Goal: Communication & Community: Answer question/provide support

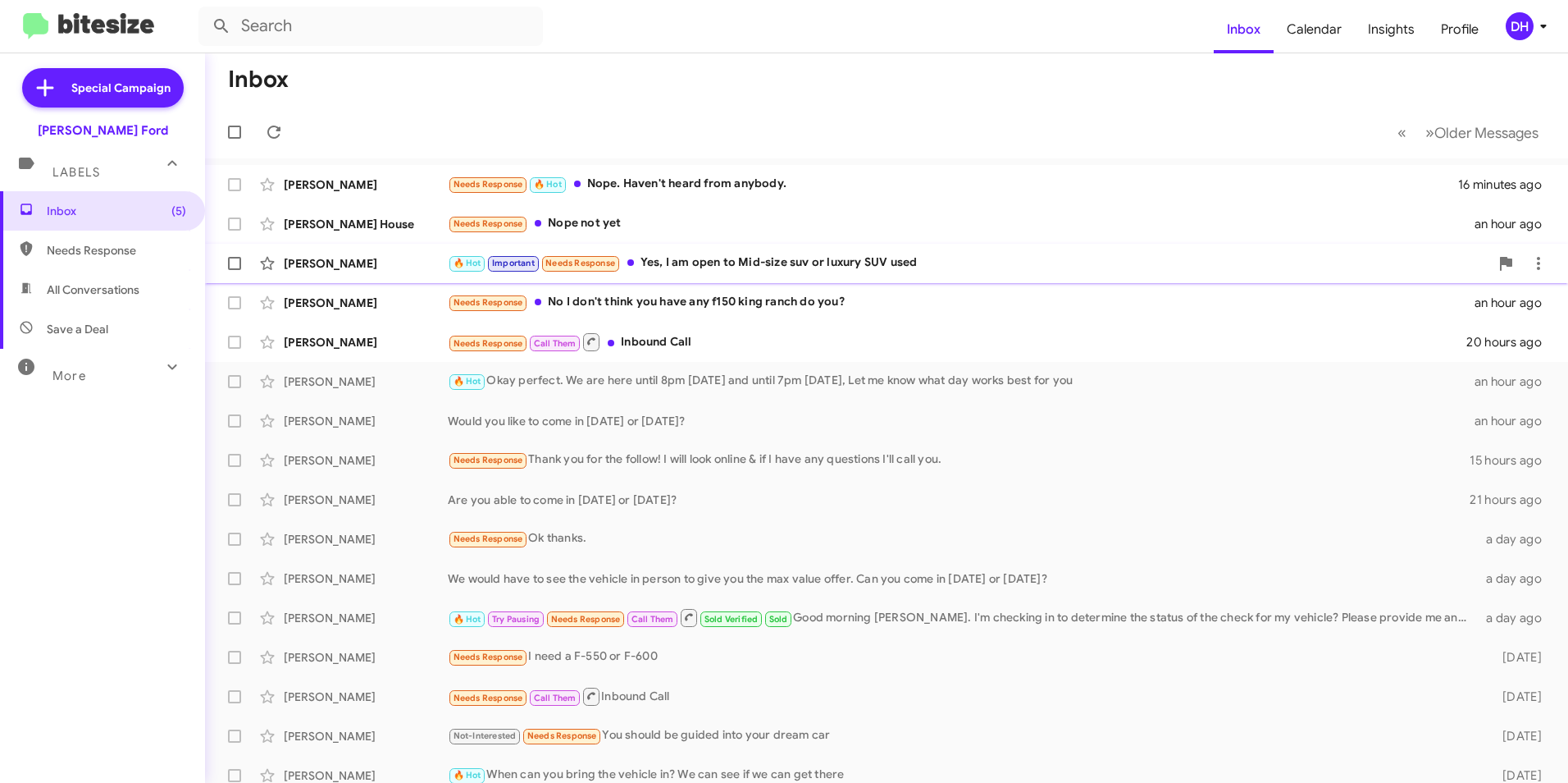
click at [669, 264] on div "🔥 Hot Important Needs Response Yes, I am open to Mid-size suv or luxury SUV used" at bounding box center [969, 262] width 1041 height 19
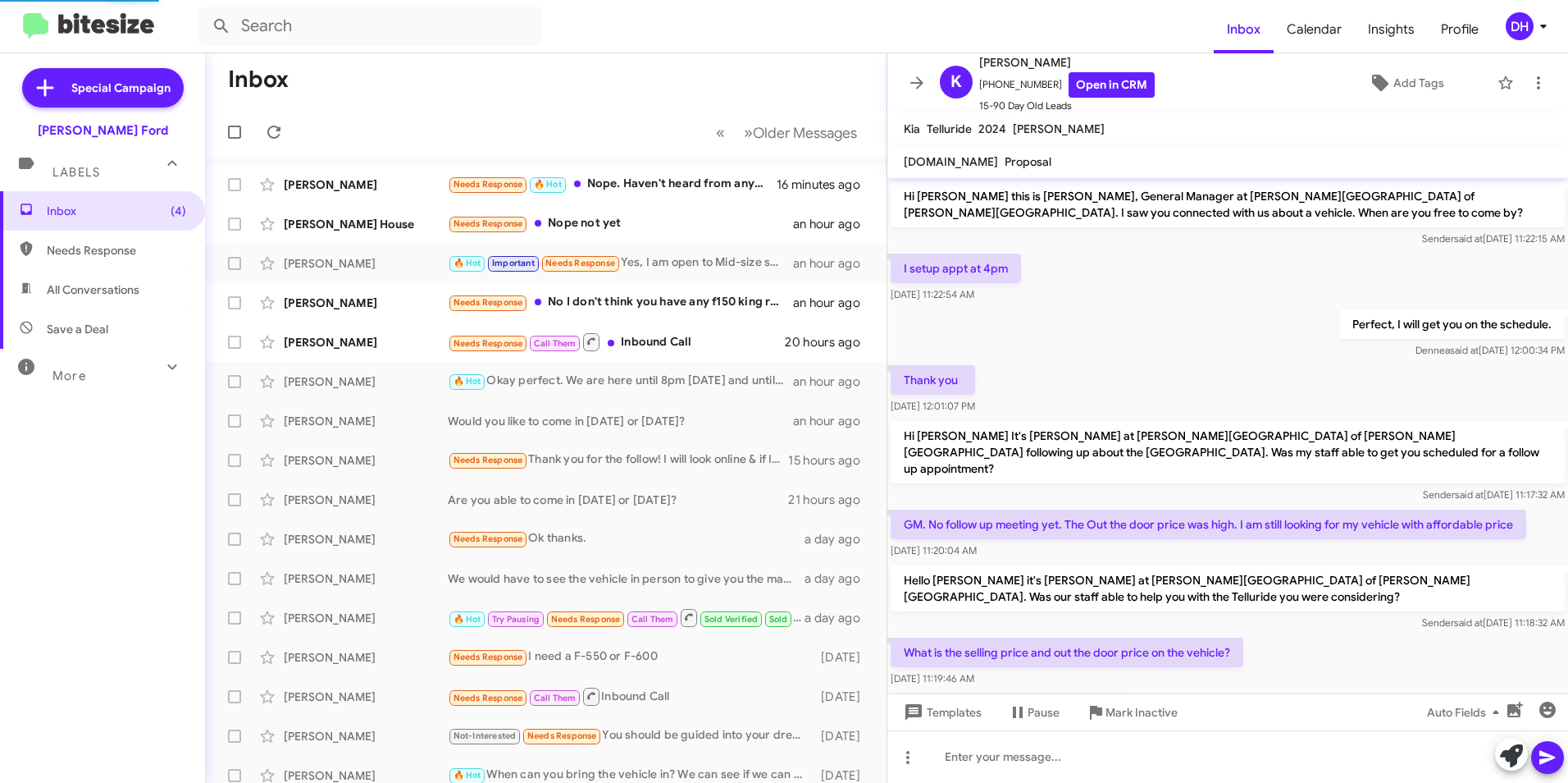
scroll to position [700, 0]
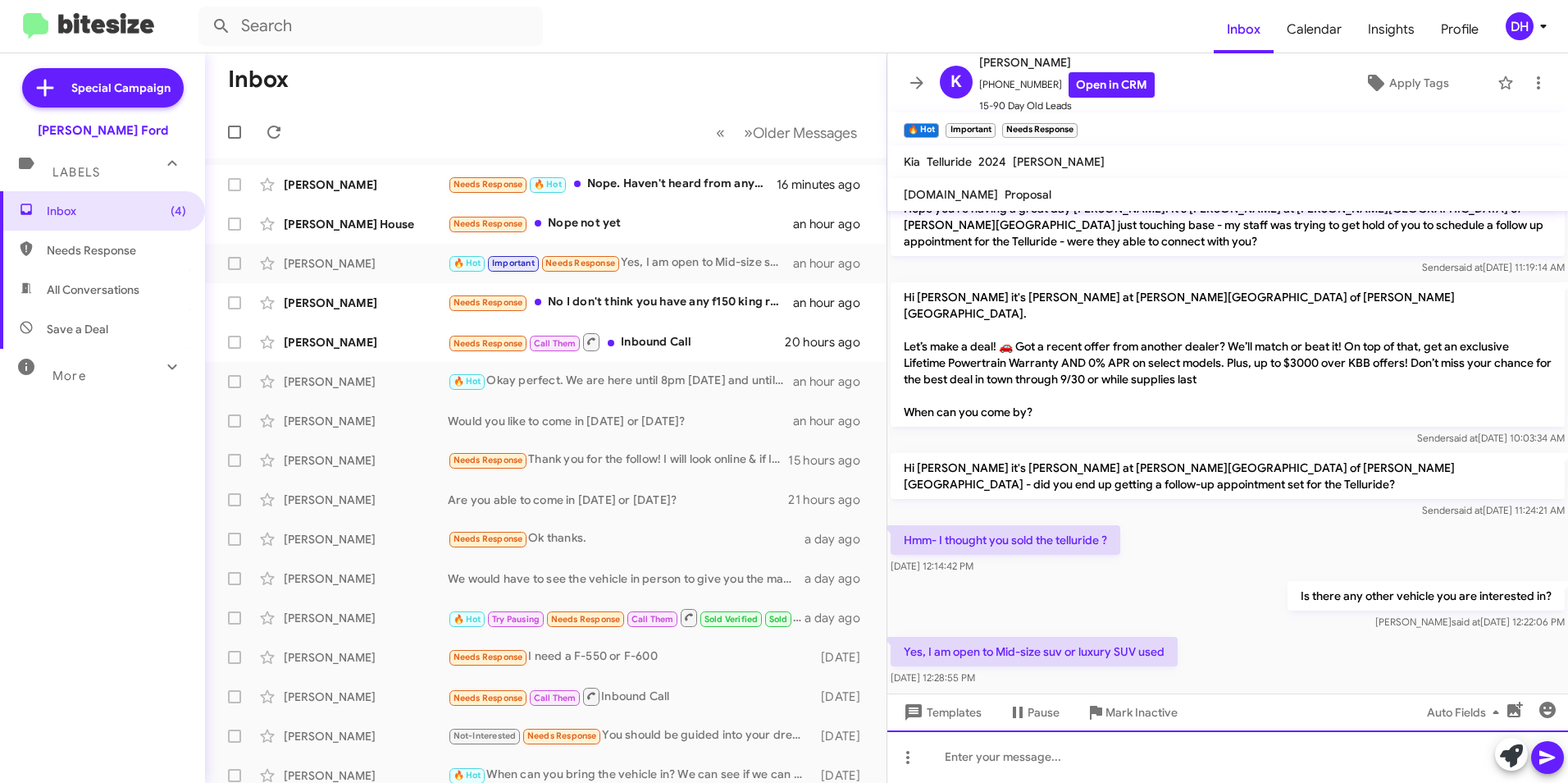
click at [1057, 765] on div at bounding box center [1227, 756] width 681 height 52
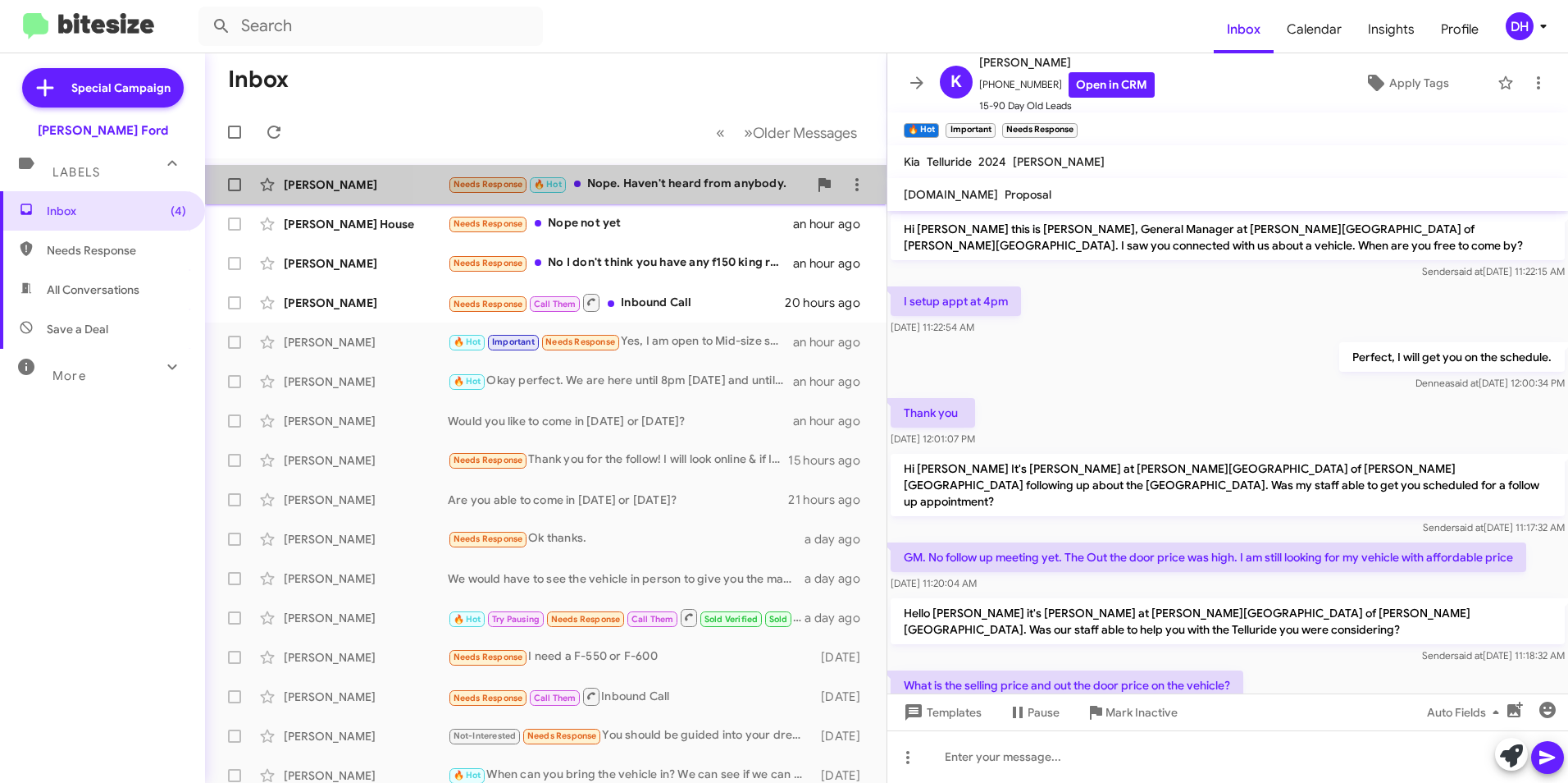
click at [635, 186] on div "Needs Response 🔥 Hot Nope. Haven't heard from anybody." at bounding box center [628, 183] width 360 height 19
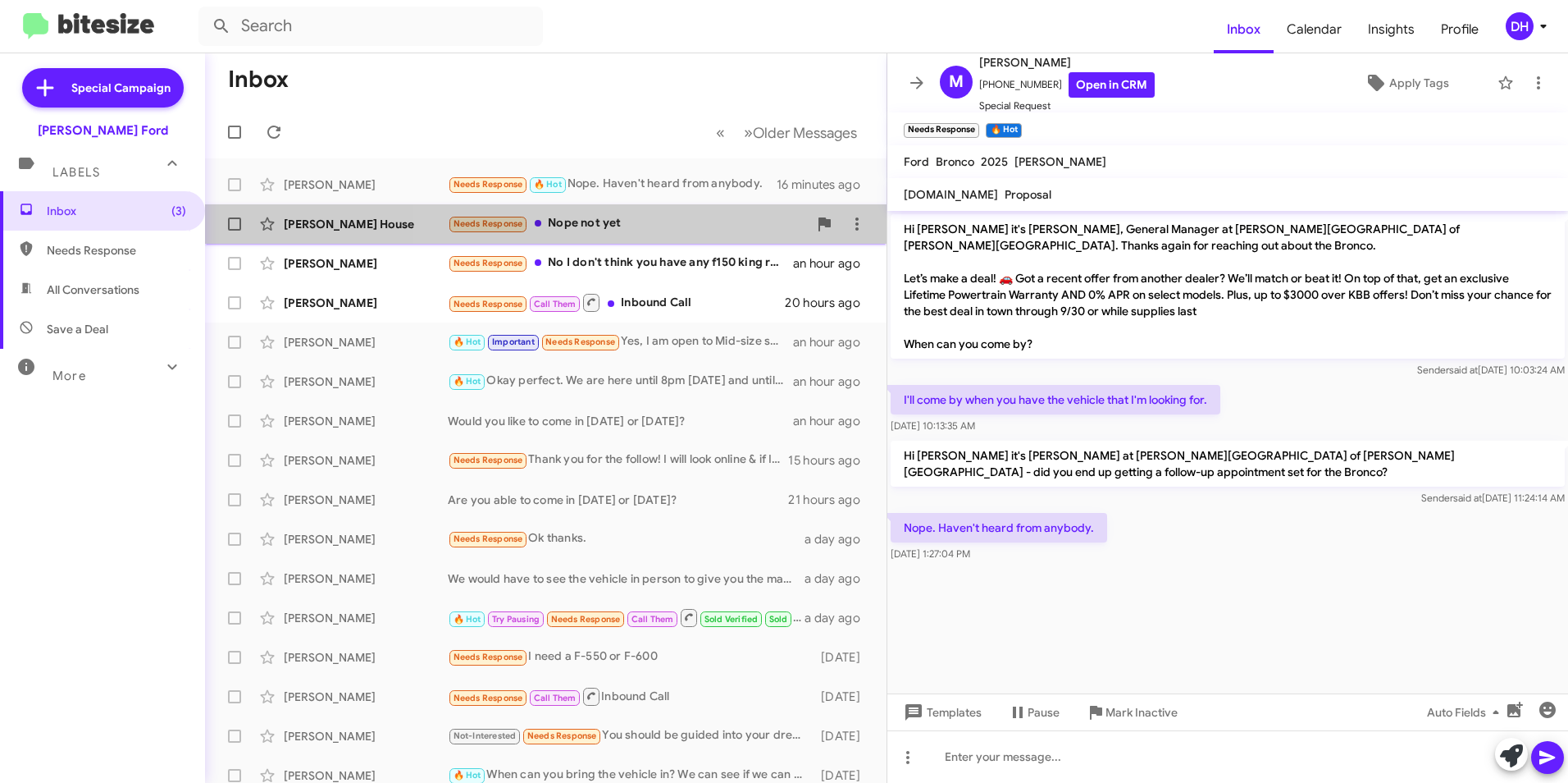
click at [637, 223] on div "Needs Response Nope not yet" at bounding box center [628, 223] width 360 height 19
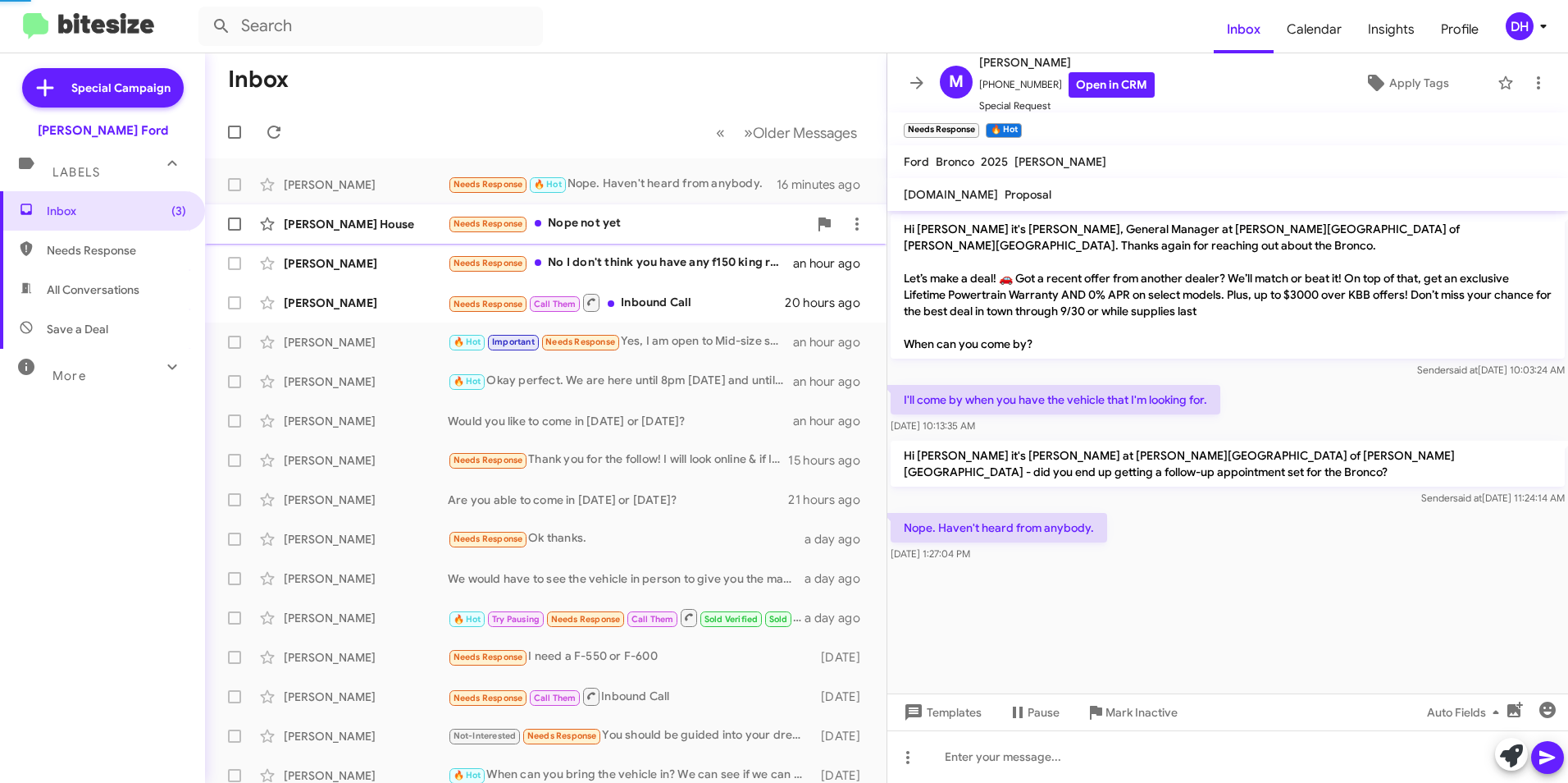
scroll to position [772, 0]
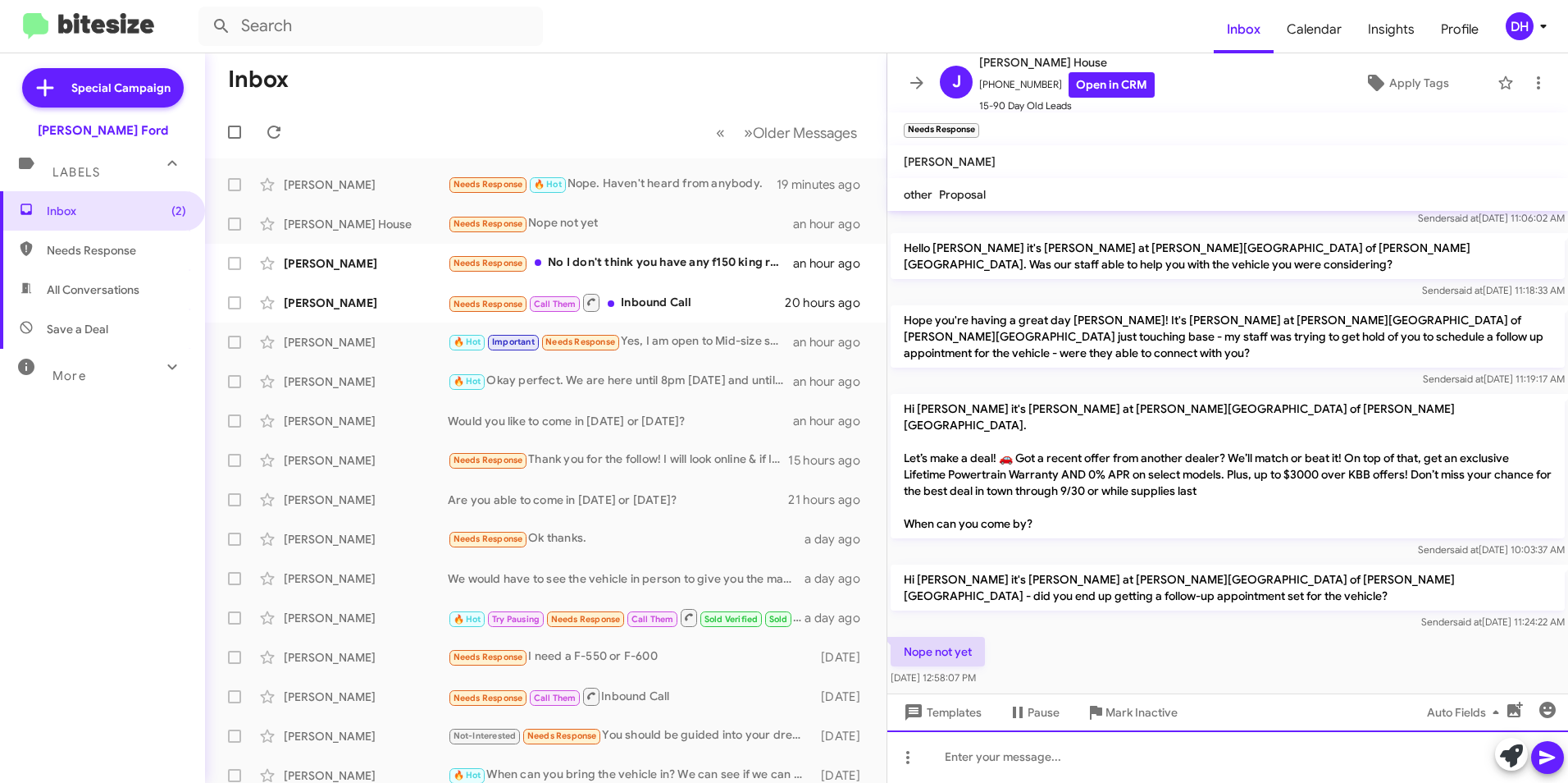
click at [963, 754] on div at bounding box center [1227, 756] width 681 height 52
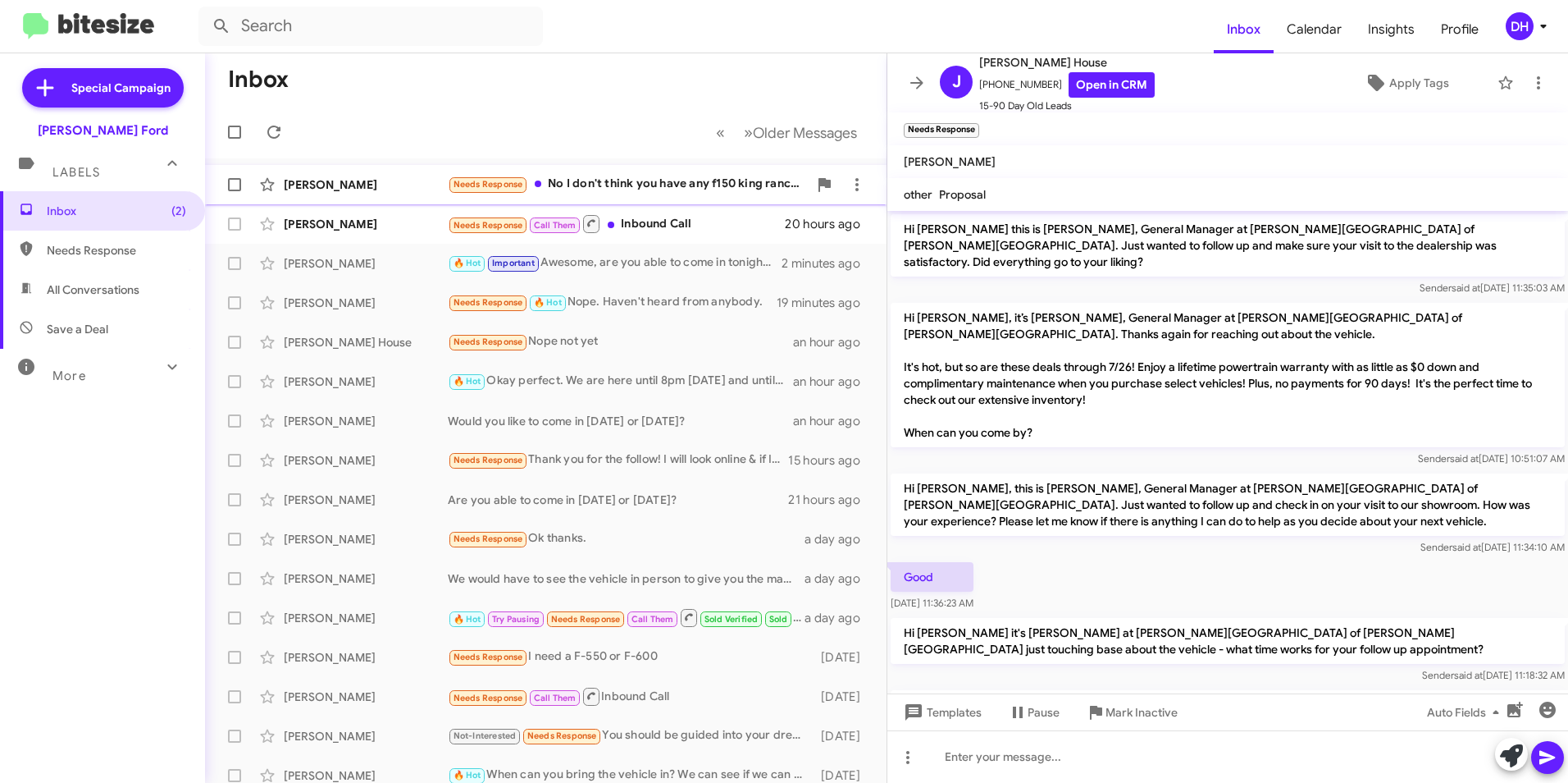
click at [714, 184] on div "Needs Response No I don't think you have any f150 king ranch do you?" at bounding box center [628, 183] width 360 height 19
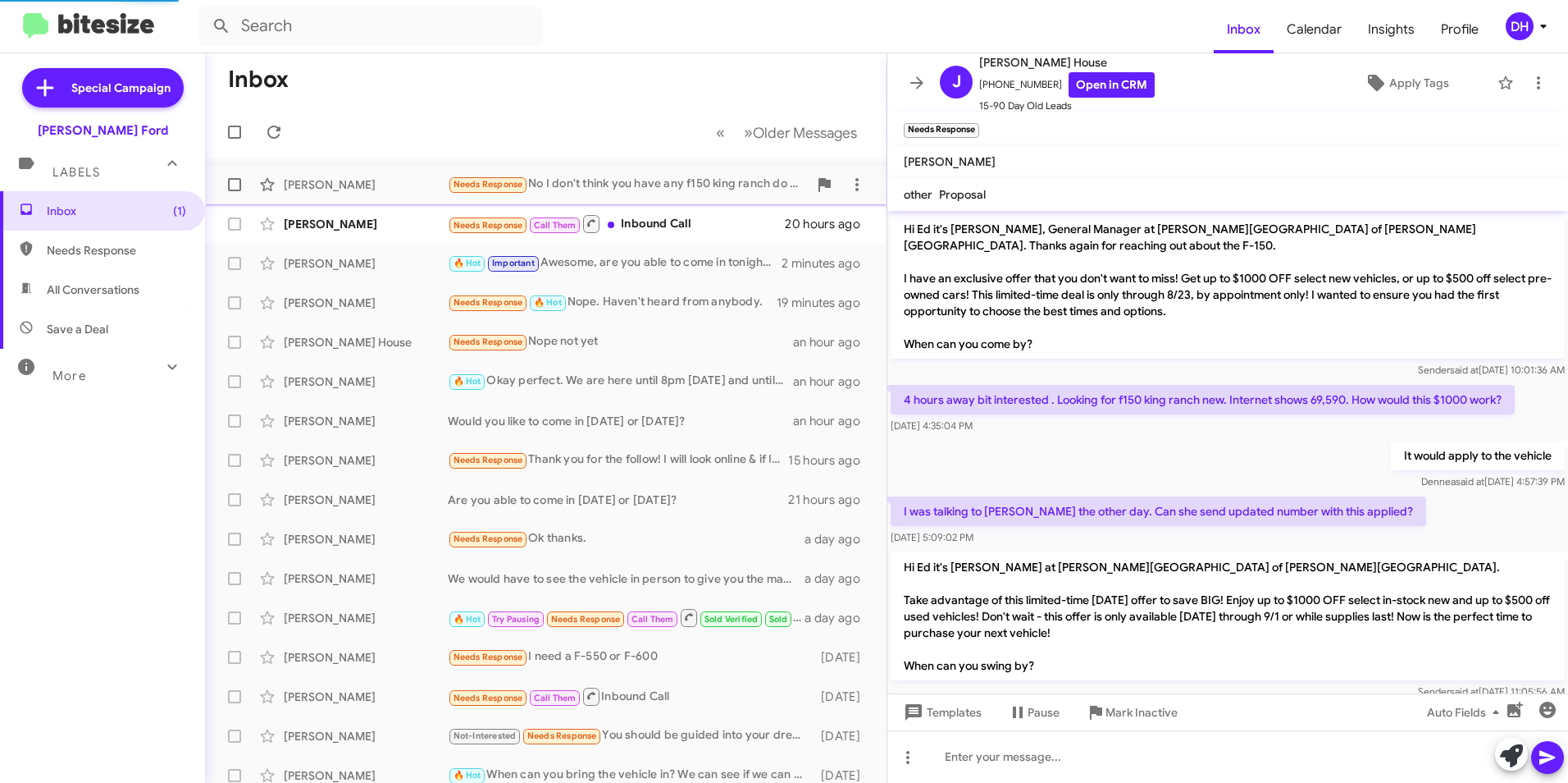
scroll to position [401, 0]
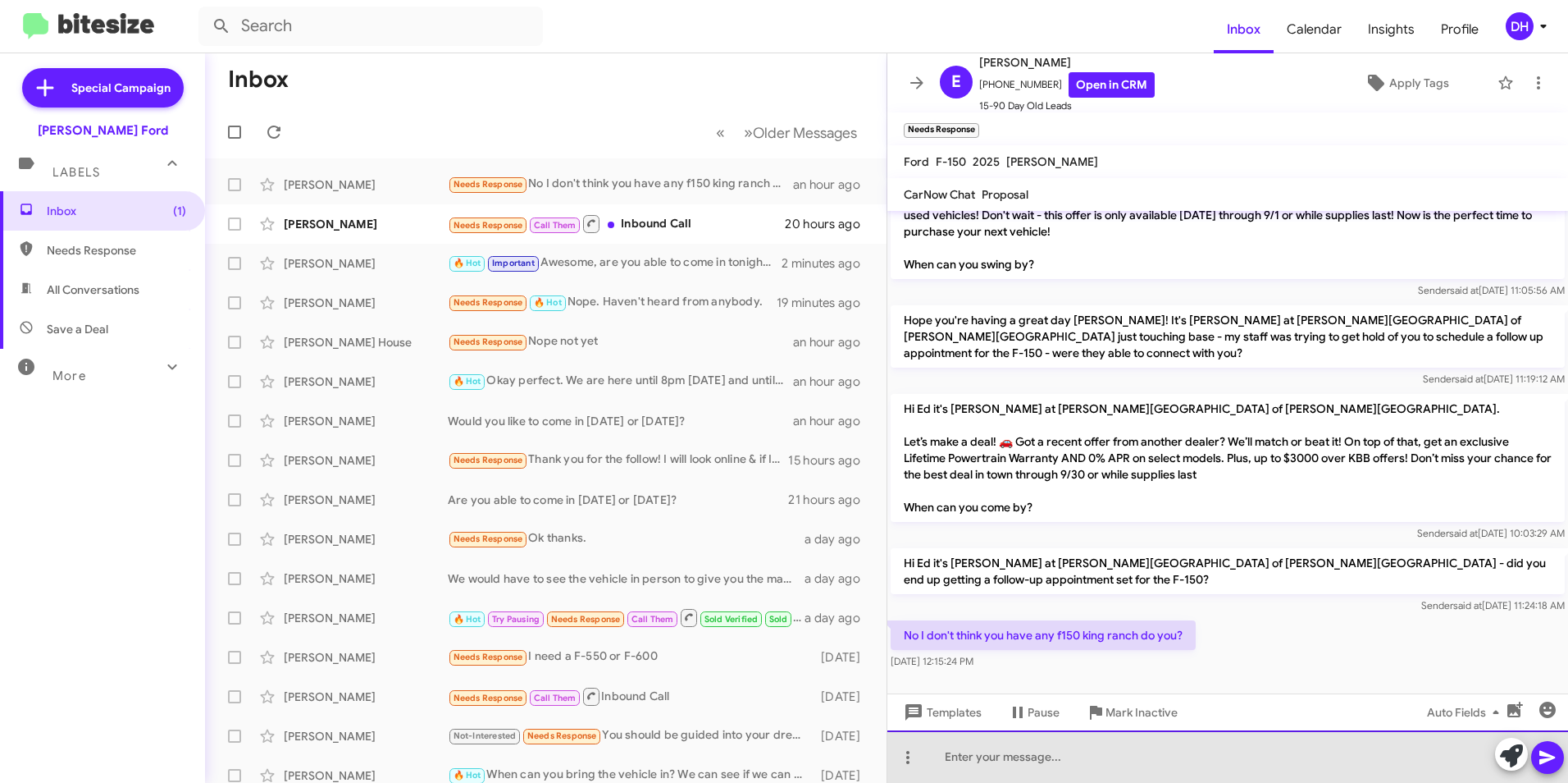
click at [974, 762] on div at bounding box center [1227, 756] width 681 height 52
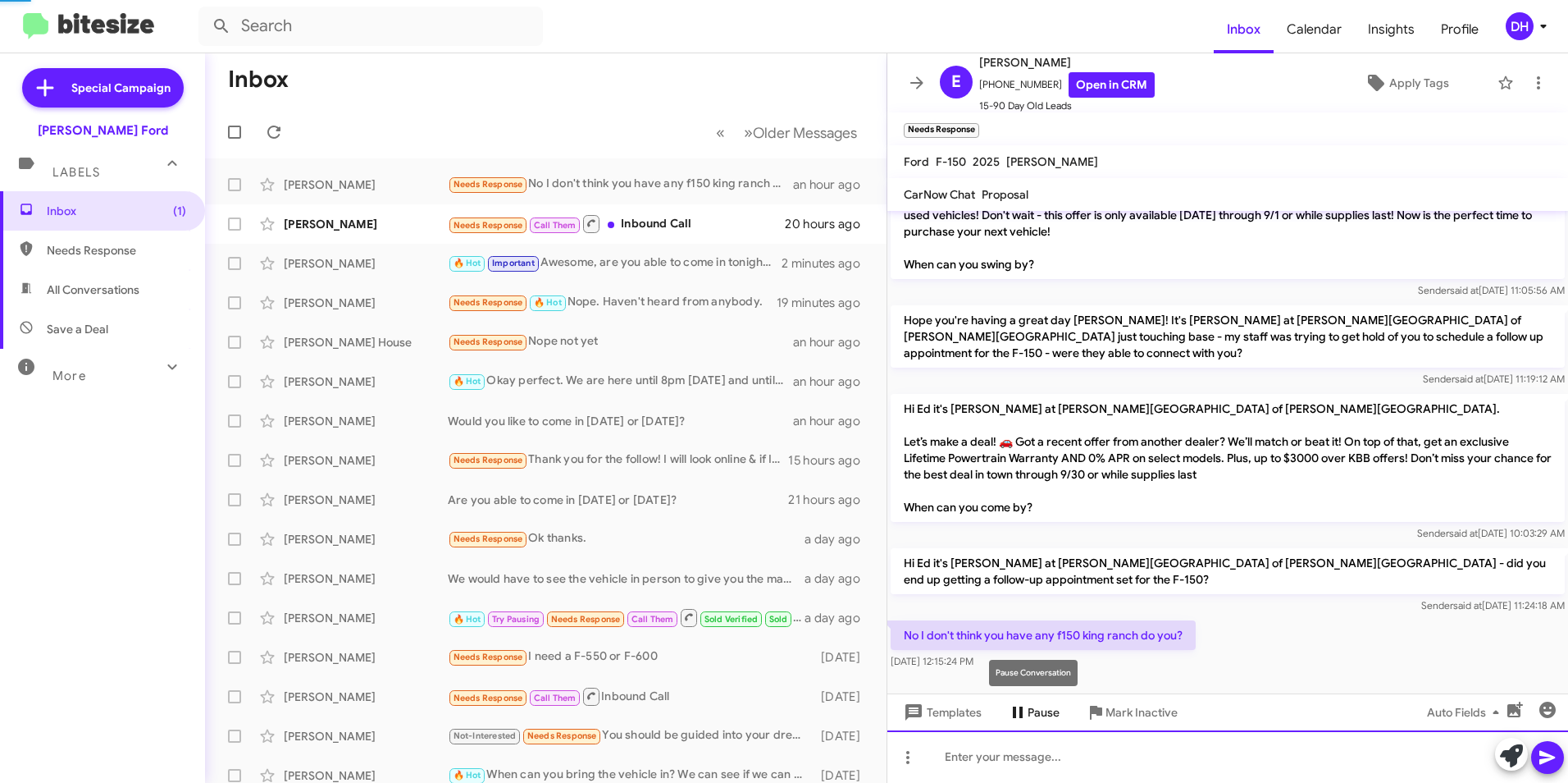
scroll to position [0, 0]
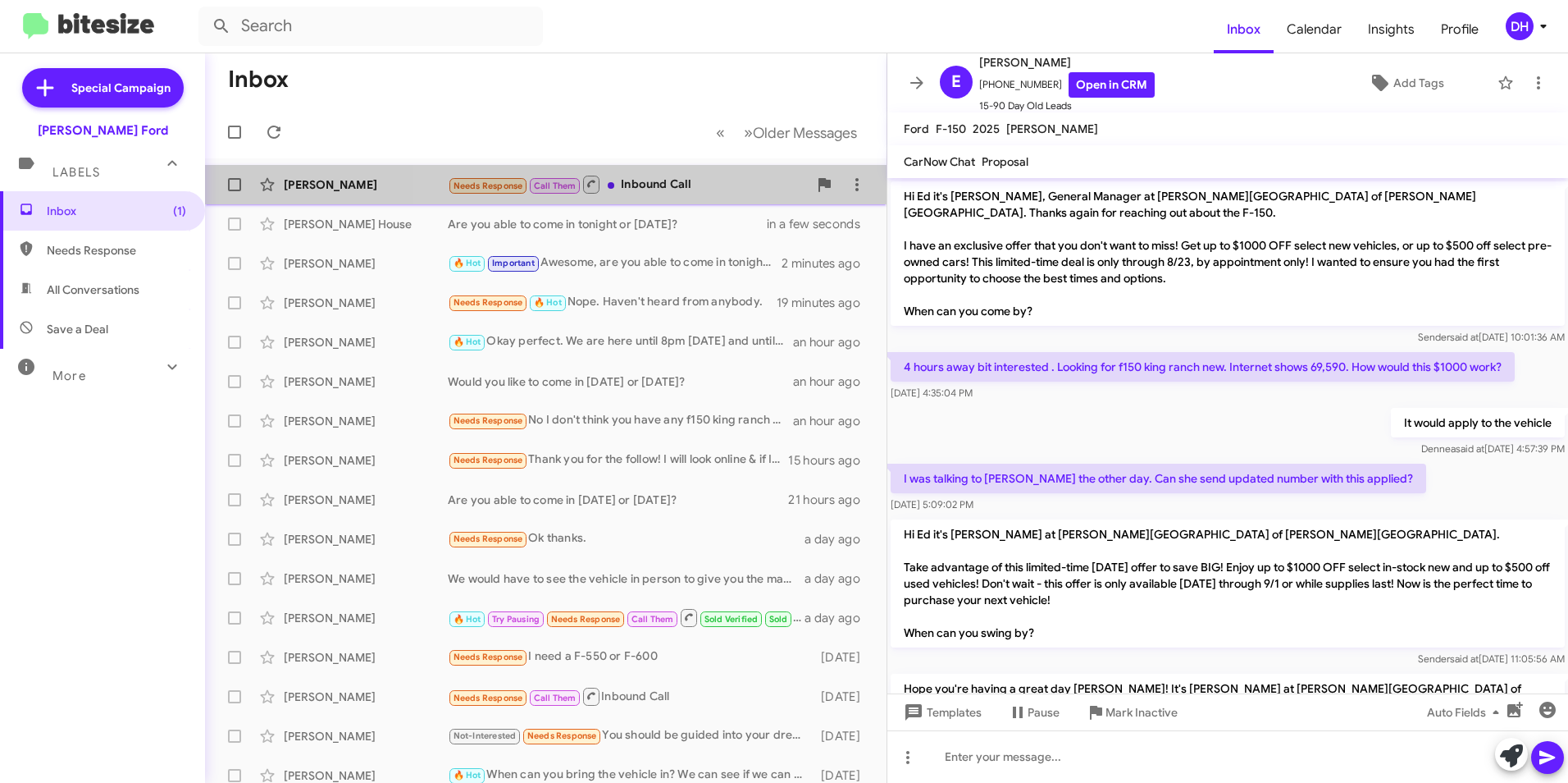
click at [716, 190] on div "Needs Response Call Them Inbound Call" at bounding box center [628, 184] width 360 height 21
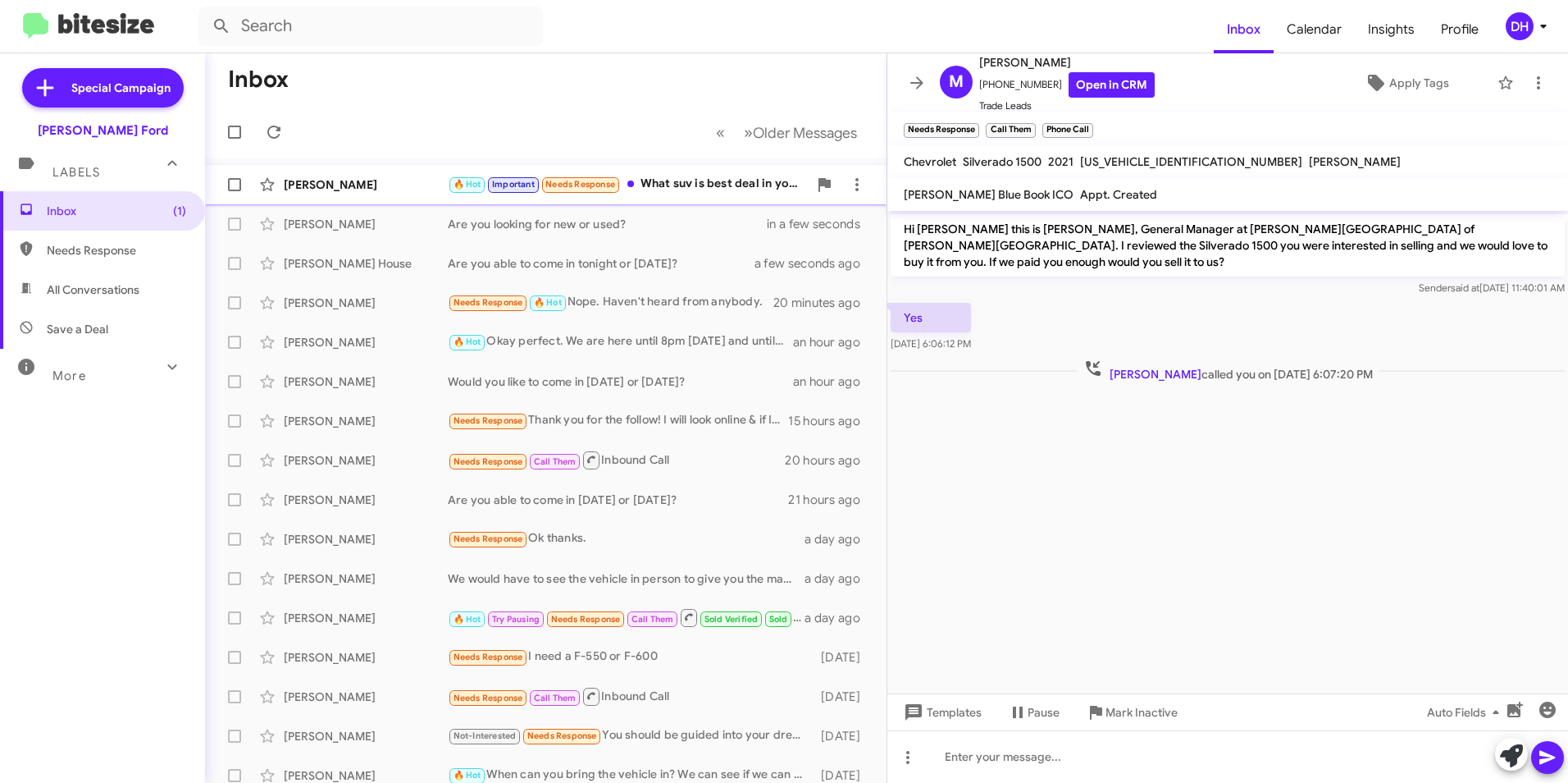
click at [685, 181] on div "🔥 Hot Important Needs Response What suv is best deal in your place?" at bounding box center [628, 183] width 360 height 19
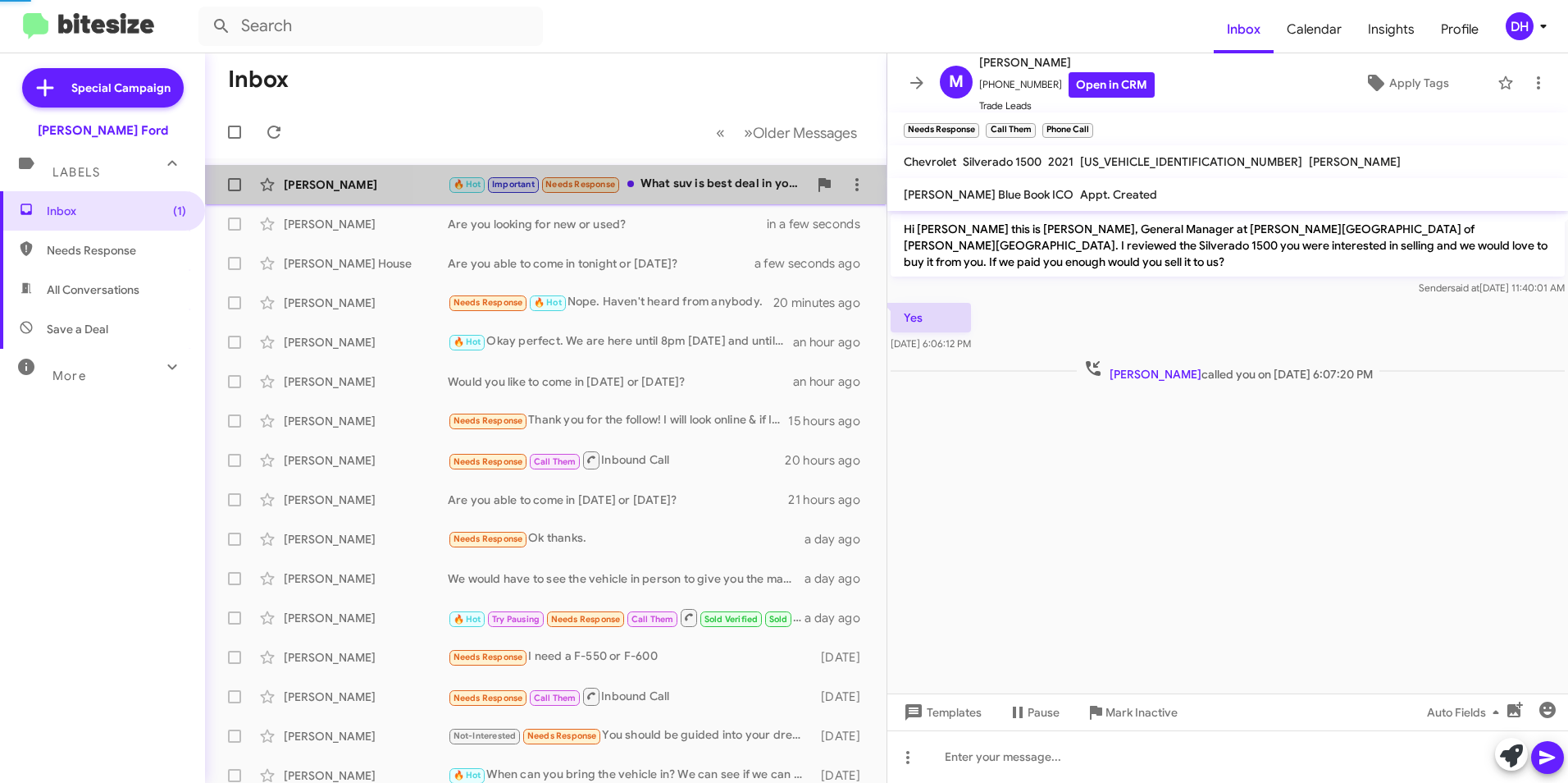
scroll to position [853, 0]
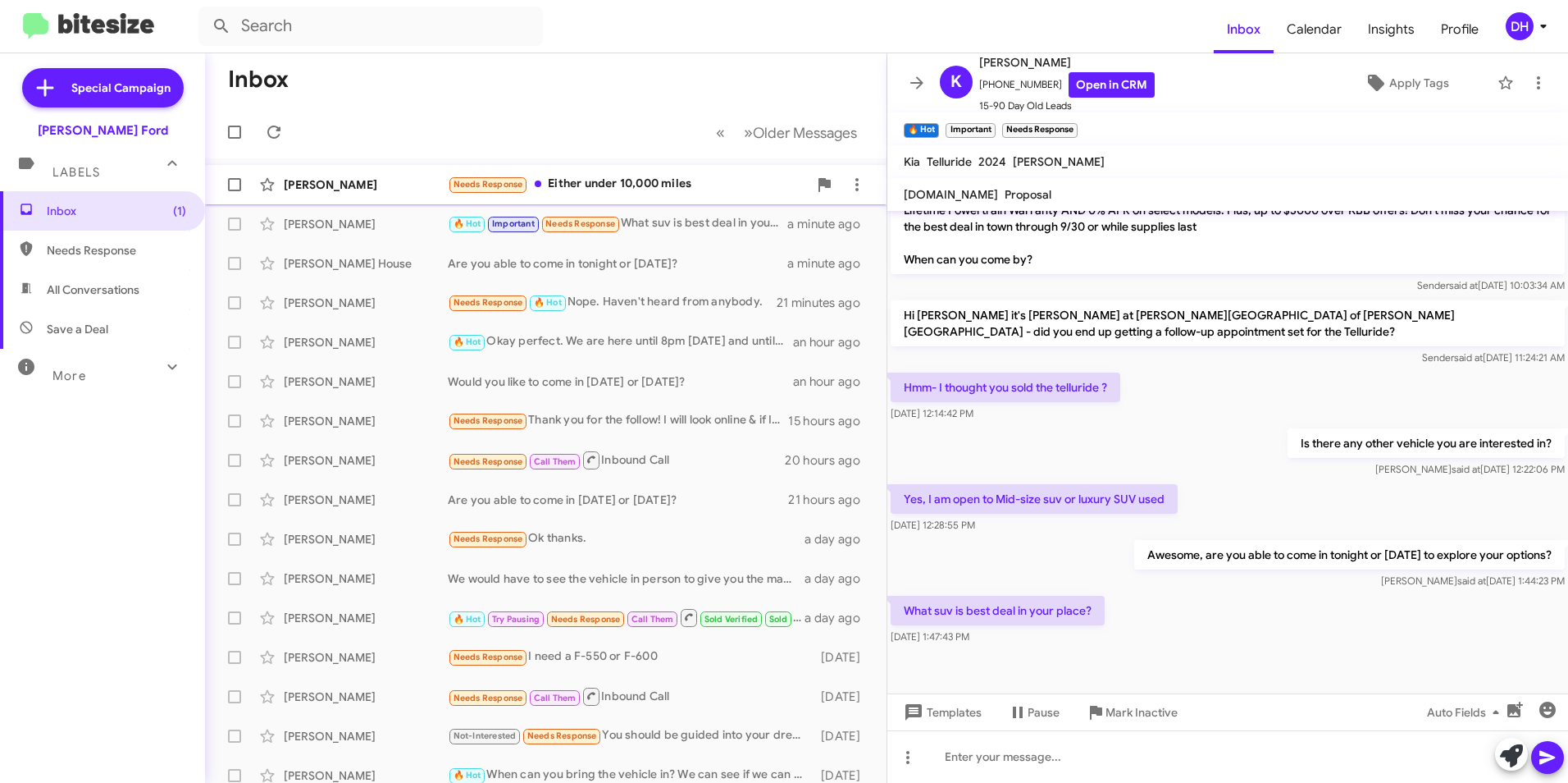
click at [606, 186] on div "Needs Response Either under 10,000 miles" at bounding box center [628, 183] width 360 height 19
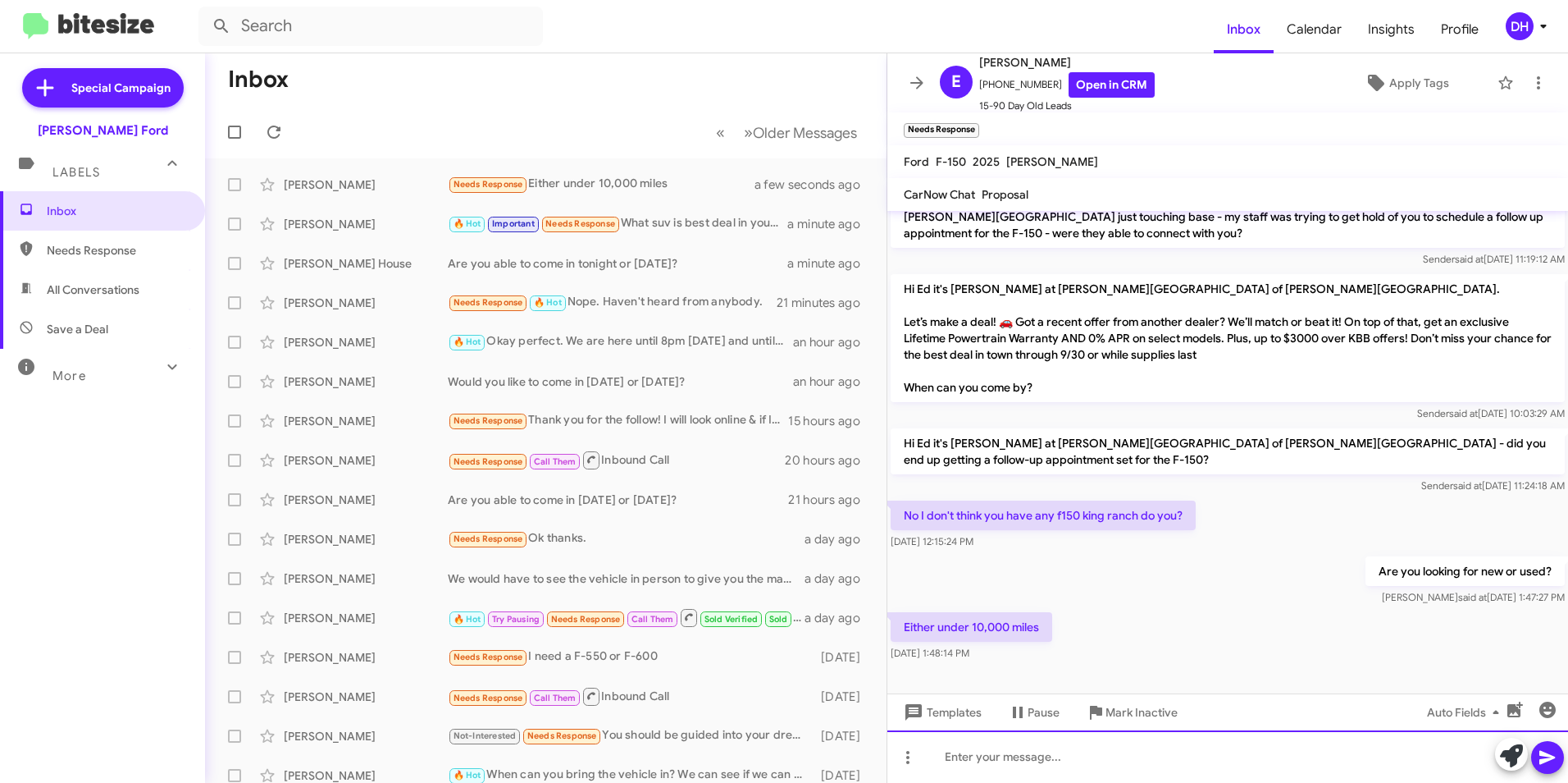
click at [1167, 763] on div at bounding box center [1227, 756] width 681 height 52
click at [648, 222] on div "🔥 Hot Important Needs Response What suv is best deal in your place?" at bounding box center [628, 223] width 360 height 19
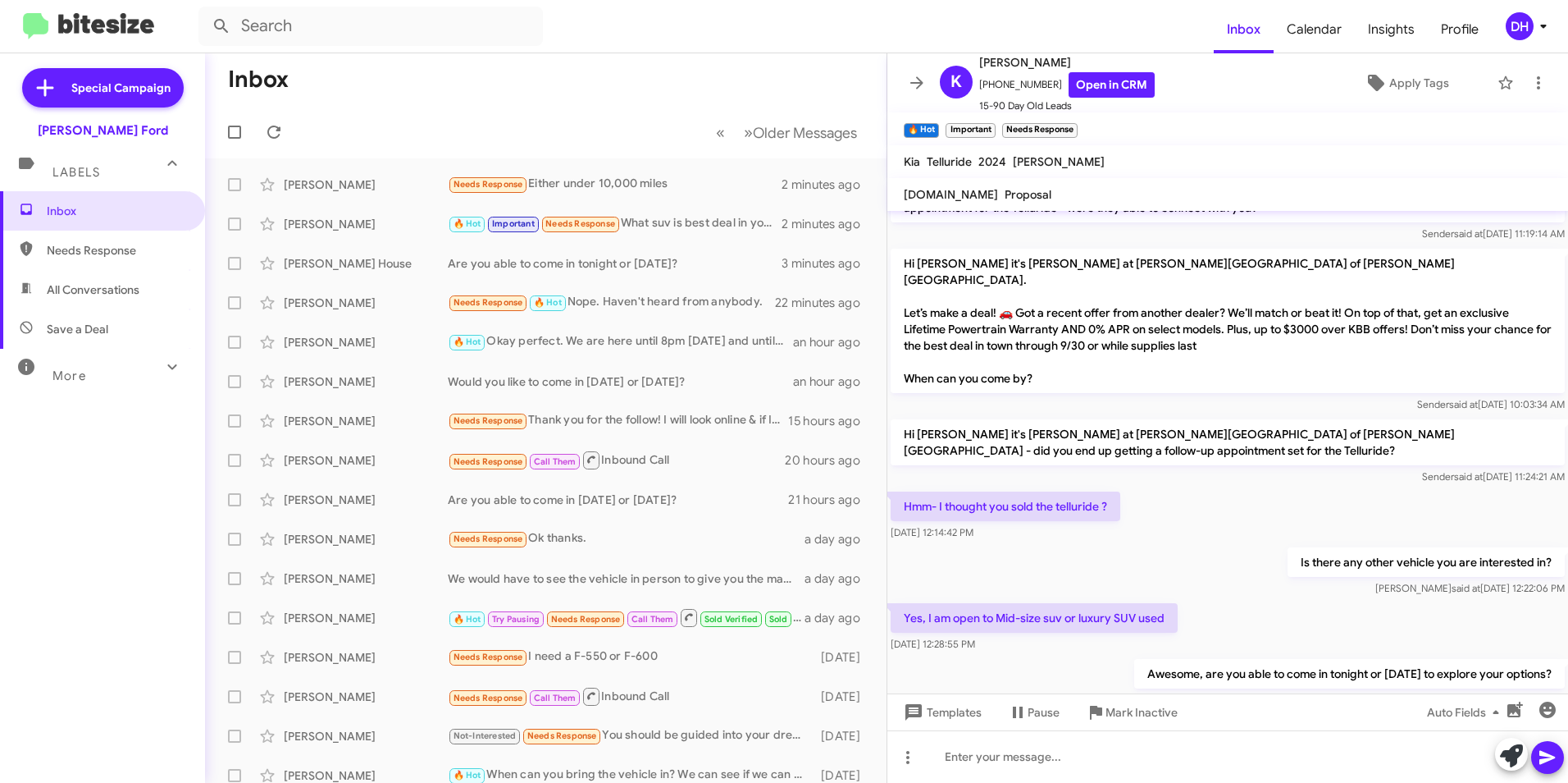
scroll to position [853, 0]
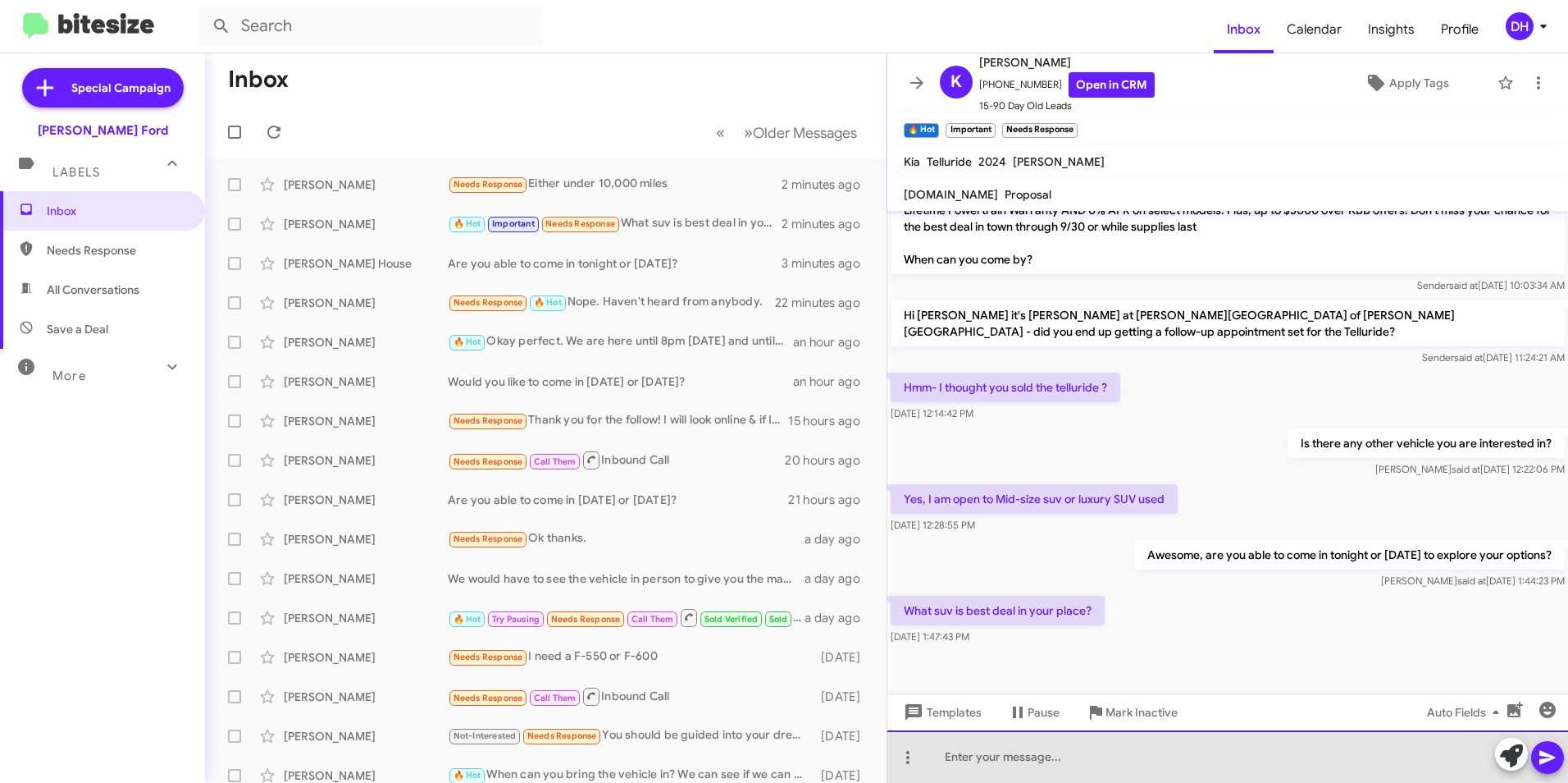
drag, startPoint x: 995, startPoint y: 758, endPoint x: 1031, endPoint y: 731, distance: 45.0
click at [996, 758] on div at bounding box center [1227, 756] width 681 height 52
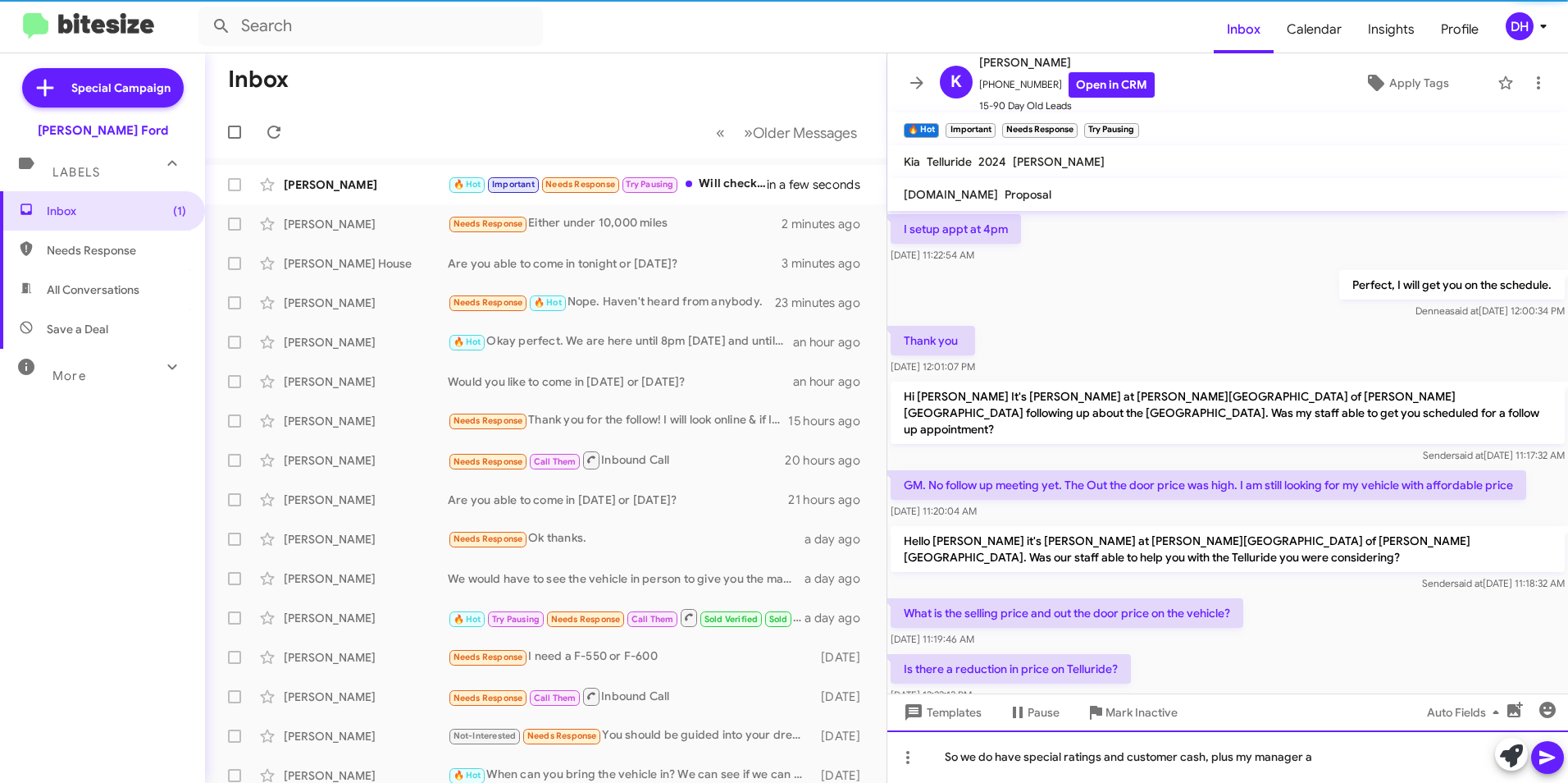
scroll to position [896, 0]
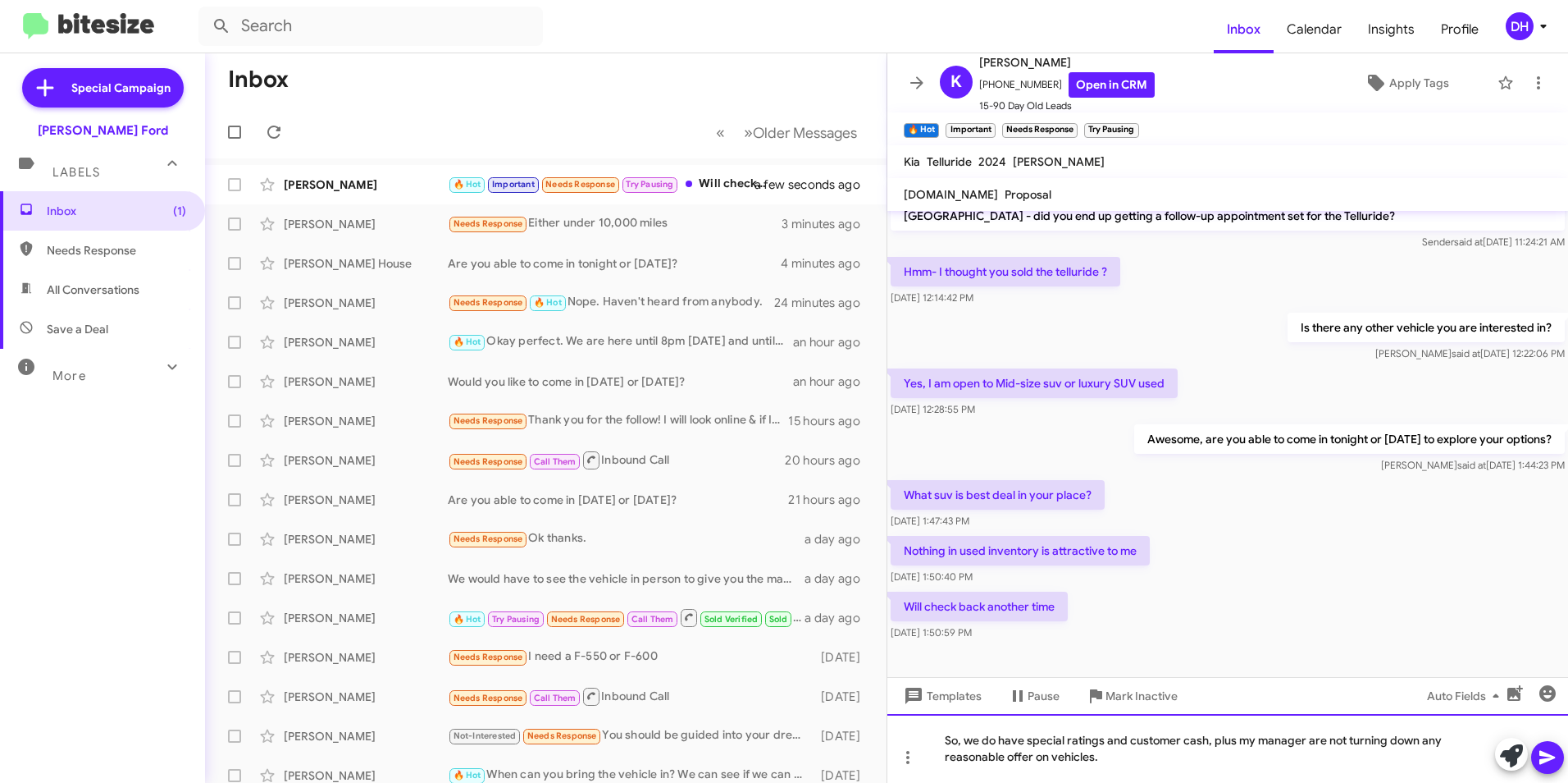
click at [1152, 744] on div "So, we do have special ratings and customer cash, plus my manager are not turni…" at bounding box center [1227, 749] width 681 height 69
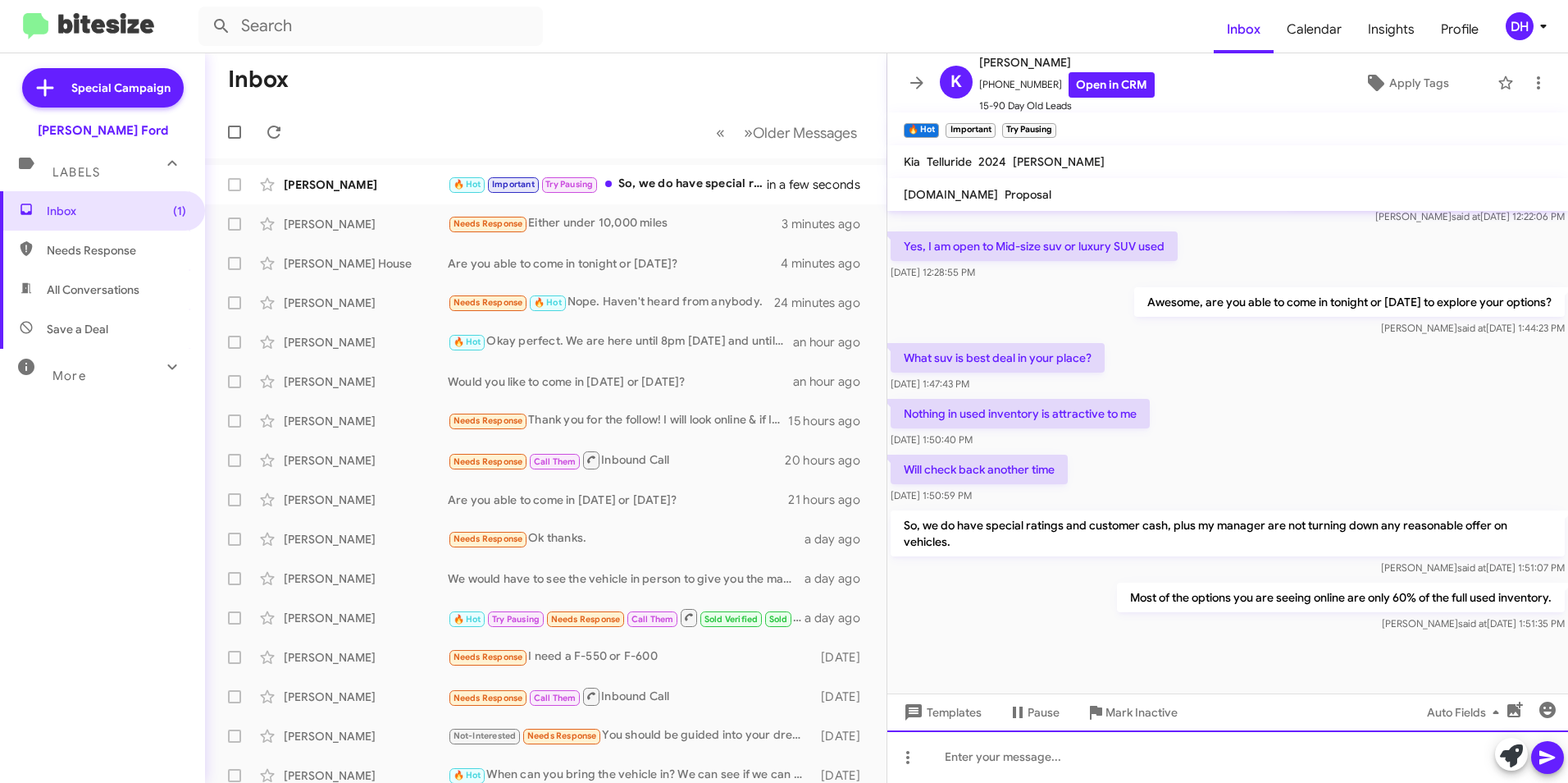
scroll to position [1109, 0]
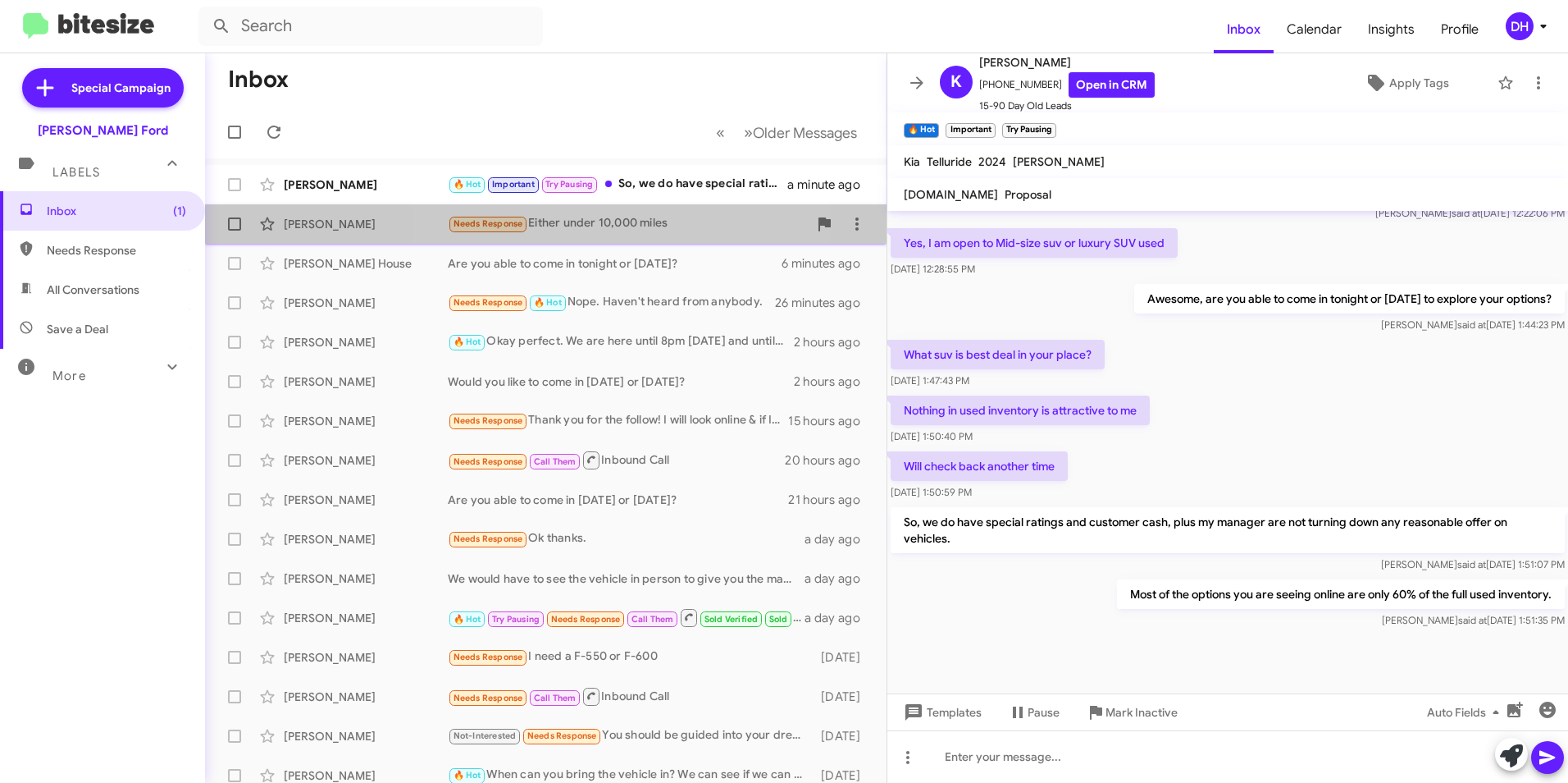
click at [614, 224] on div "Needs Response Either under 10,000 miles" at bounding box center [628, 223] width 360 height 19
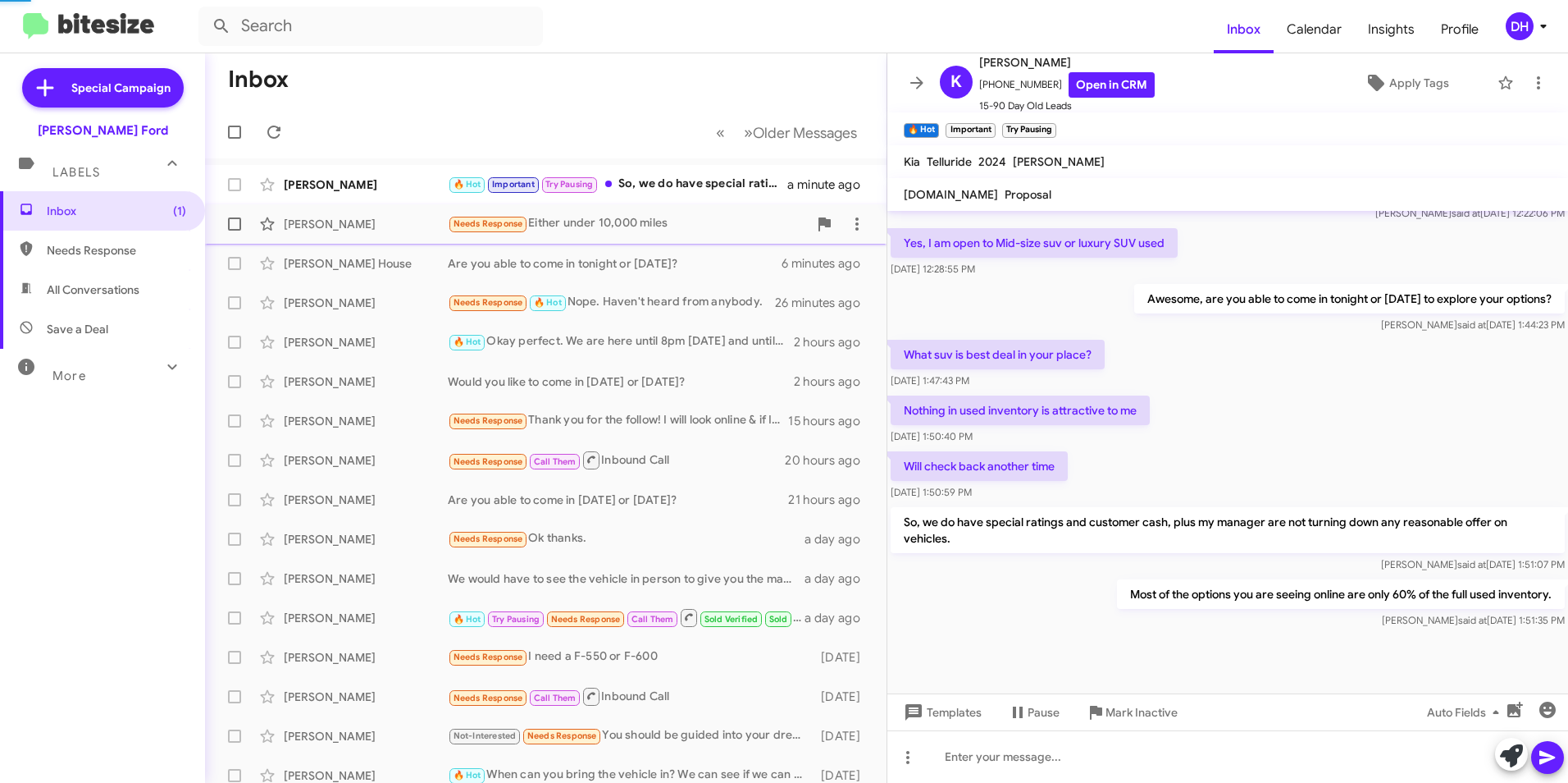
scroll to position [521, 0]
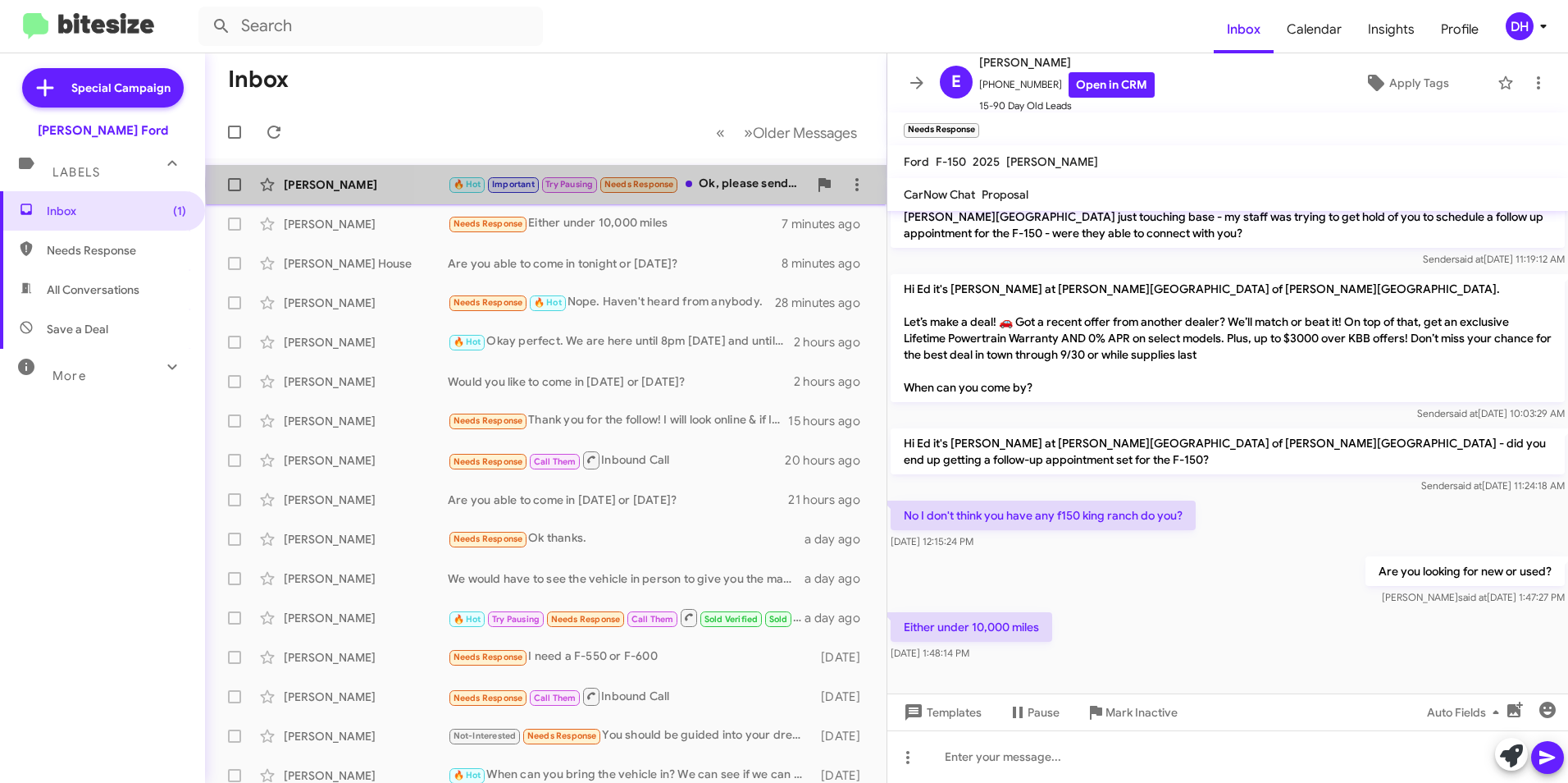
click at [728, 184] on div "🔥 Hot Important Try Pausing Needs Response Ok, please send me if you BMW X5/X7;…" at bounding box center [628, 183] width 360 height 19
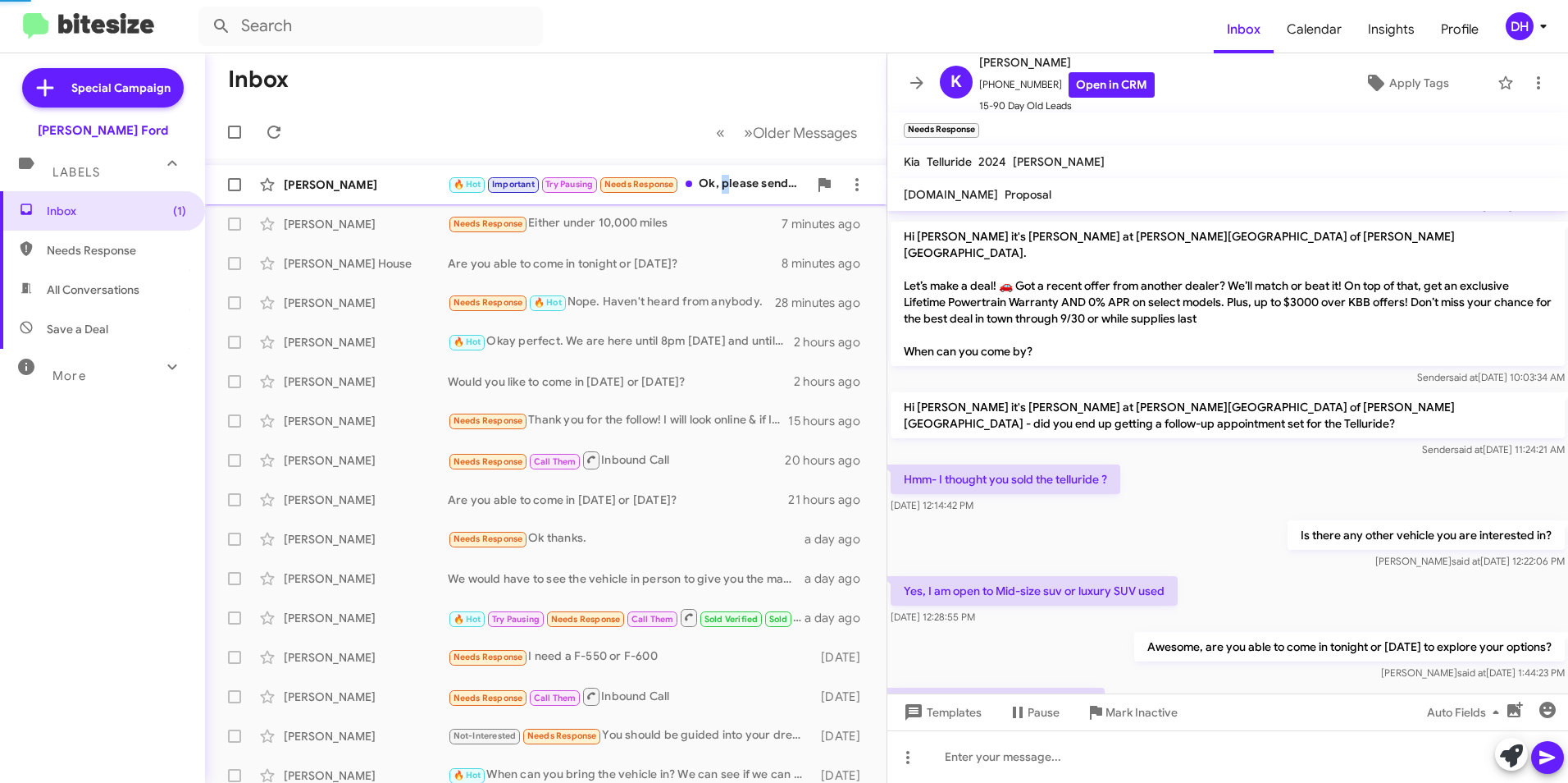
scroll to position [929, 0]
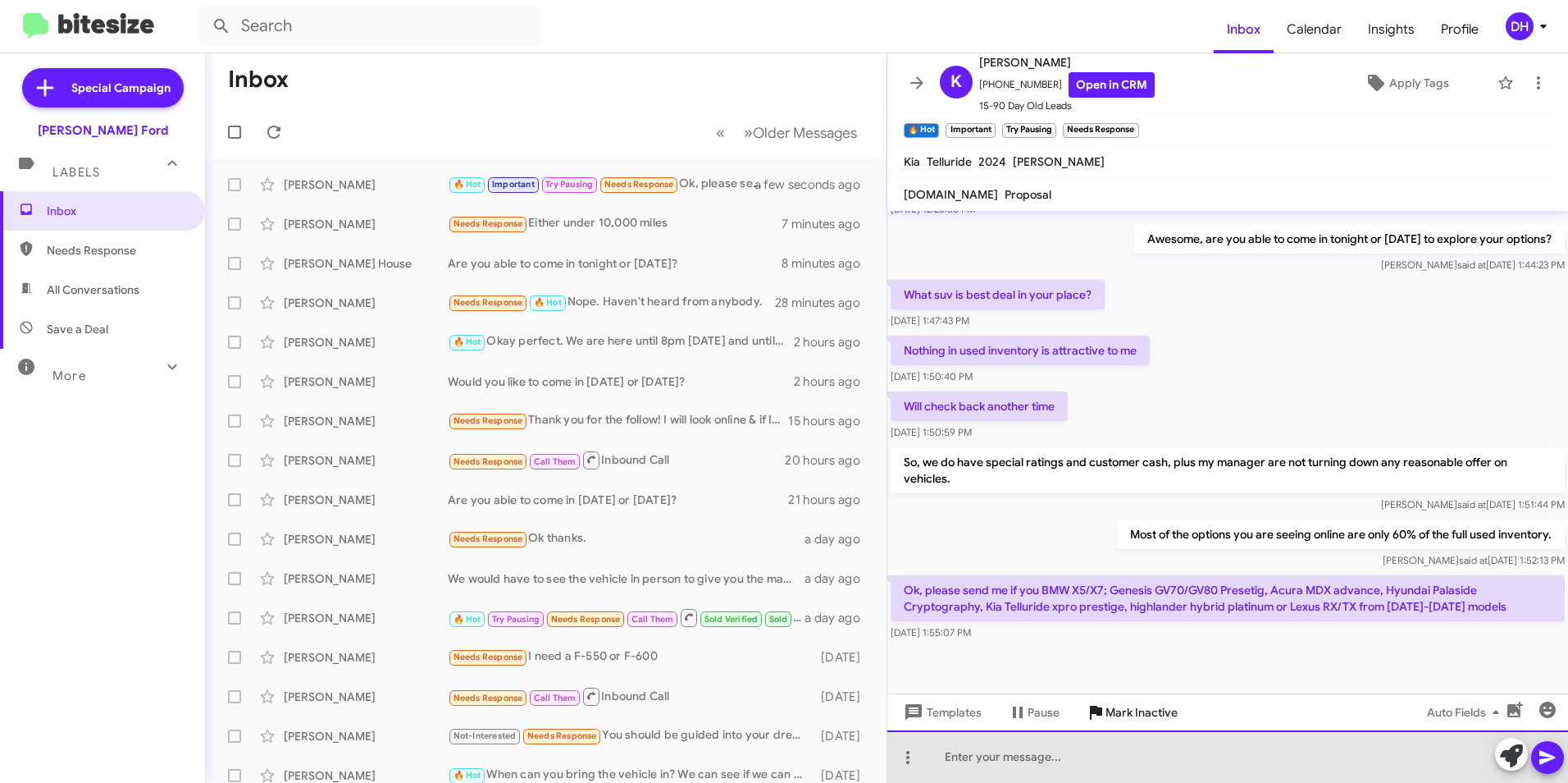
drag, startPoint x: 1035, startPoint y: 755, endPoint x: 1126, endPoint y: 717, distance: 98.6
click at [1037, 755] on div at bounding box center [1227, 756] width 681 height 52
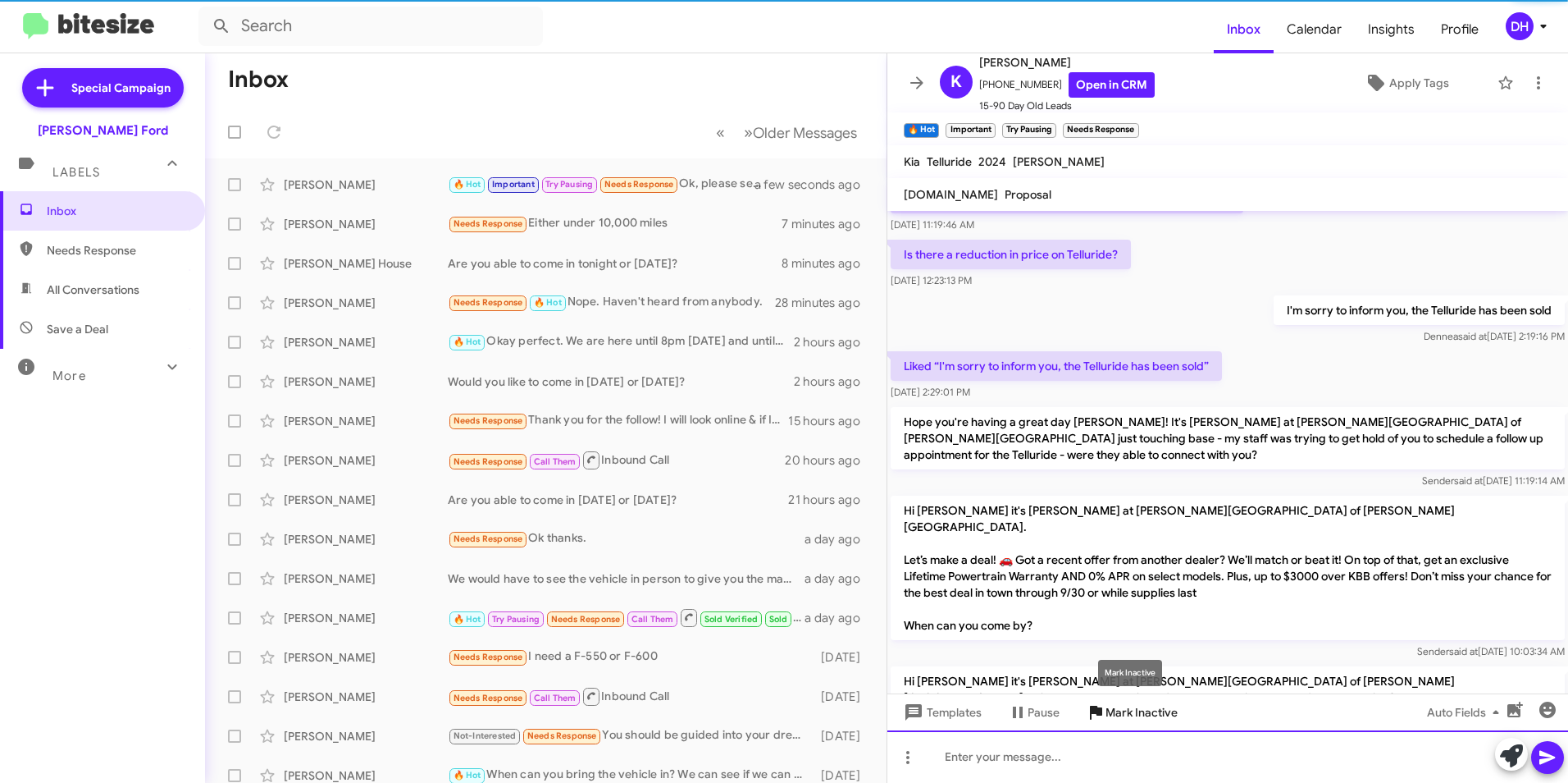
scroll to position [0, 0]
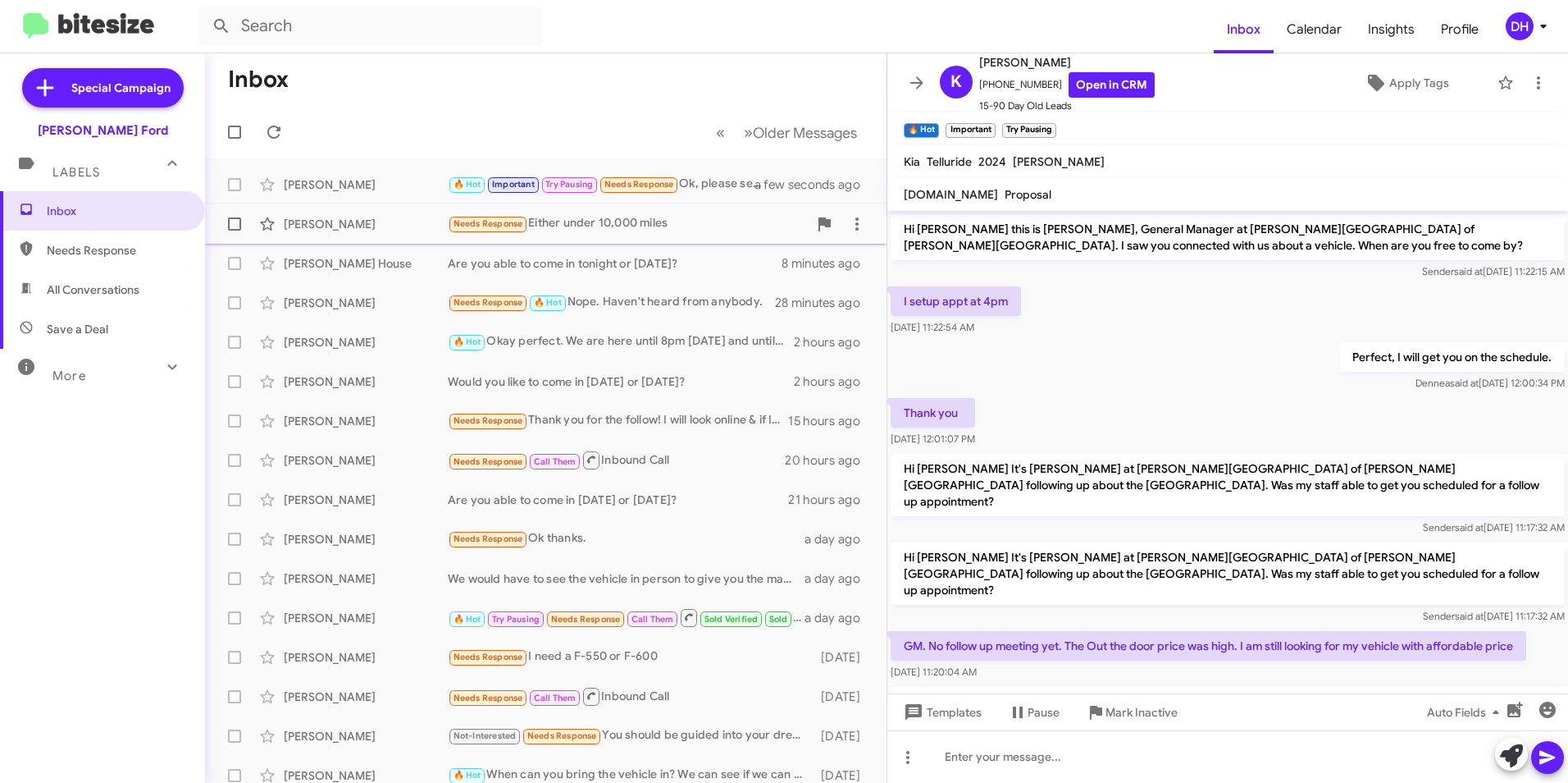
click at [598, 227] on div "Needs Response Either under 10,000 miles" at bounding box center [628, 223] width 360 height 19
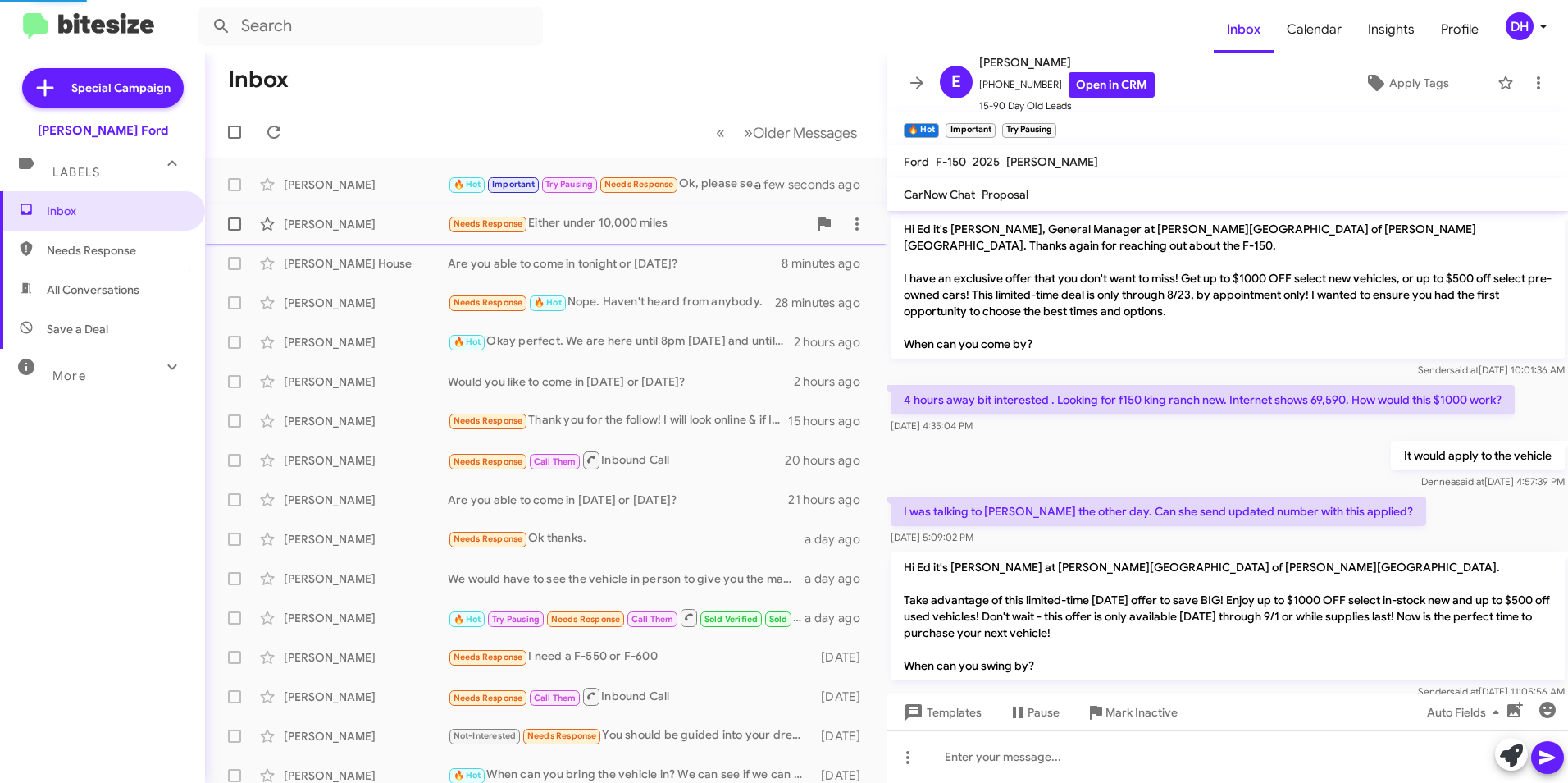
scroll to position [521, 0]
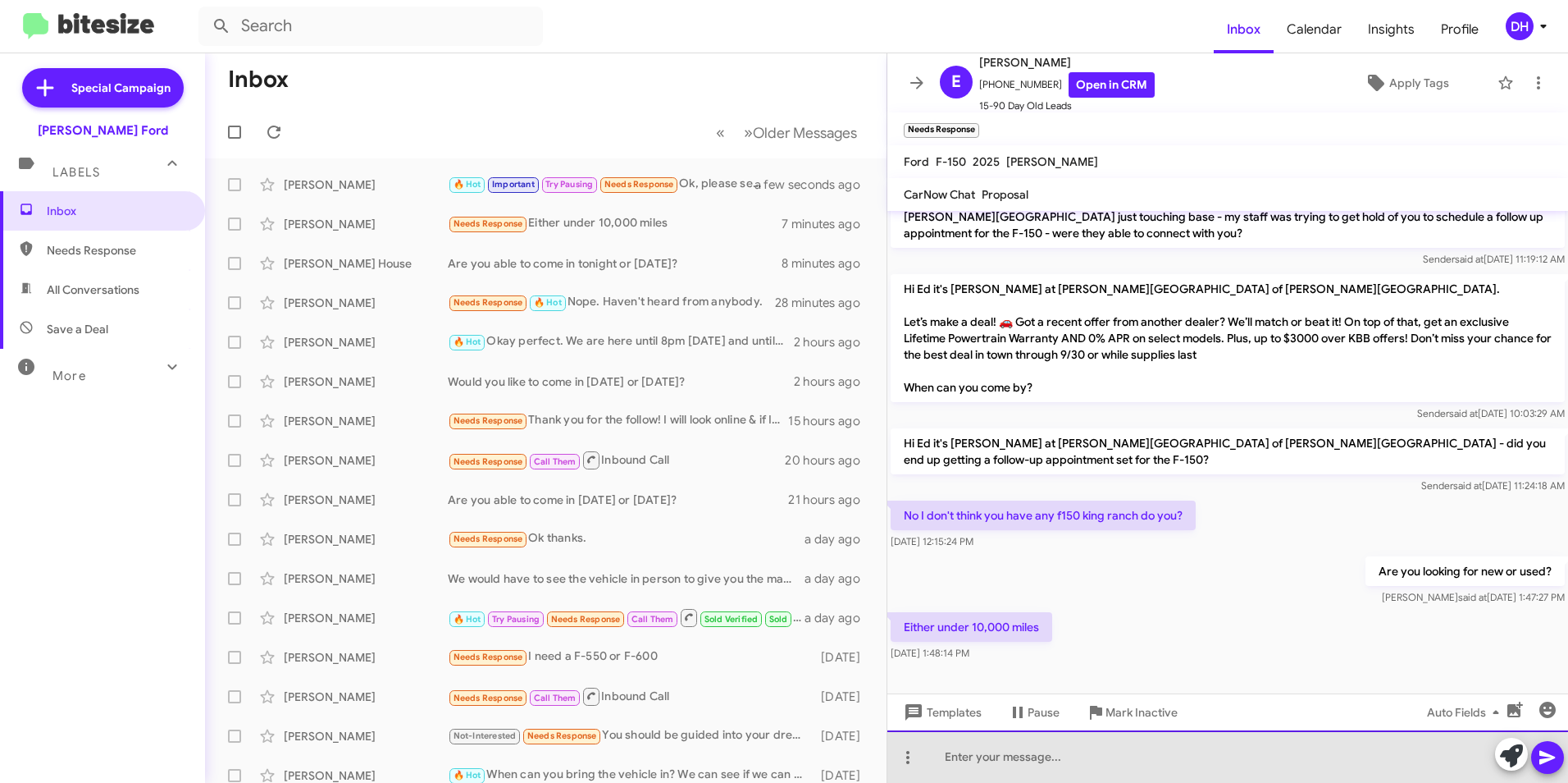
click at [1106, 762] on div at bounding box center [1227, 756] width 681 height 52
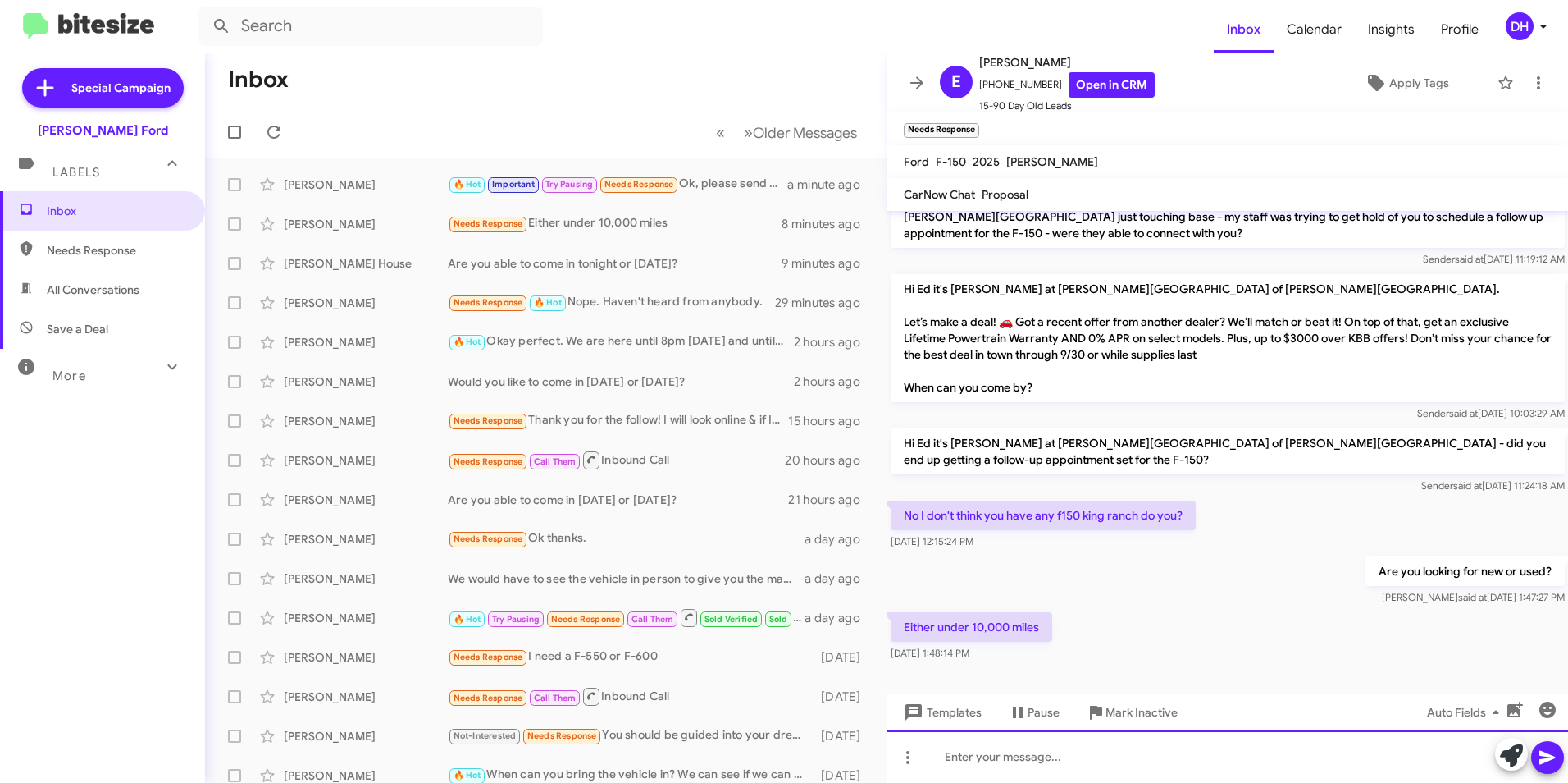
click at [1045, 750] on div at bounding box center [1227, 756] width 681 height 52
click at [1017, 759] on div at bounding box center [1227, 756] width 681 height 52
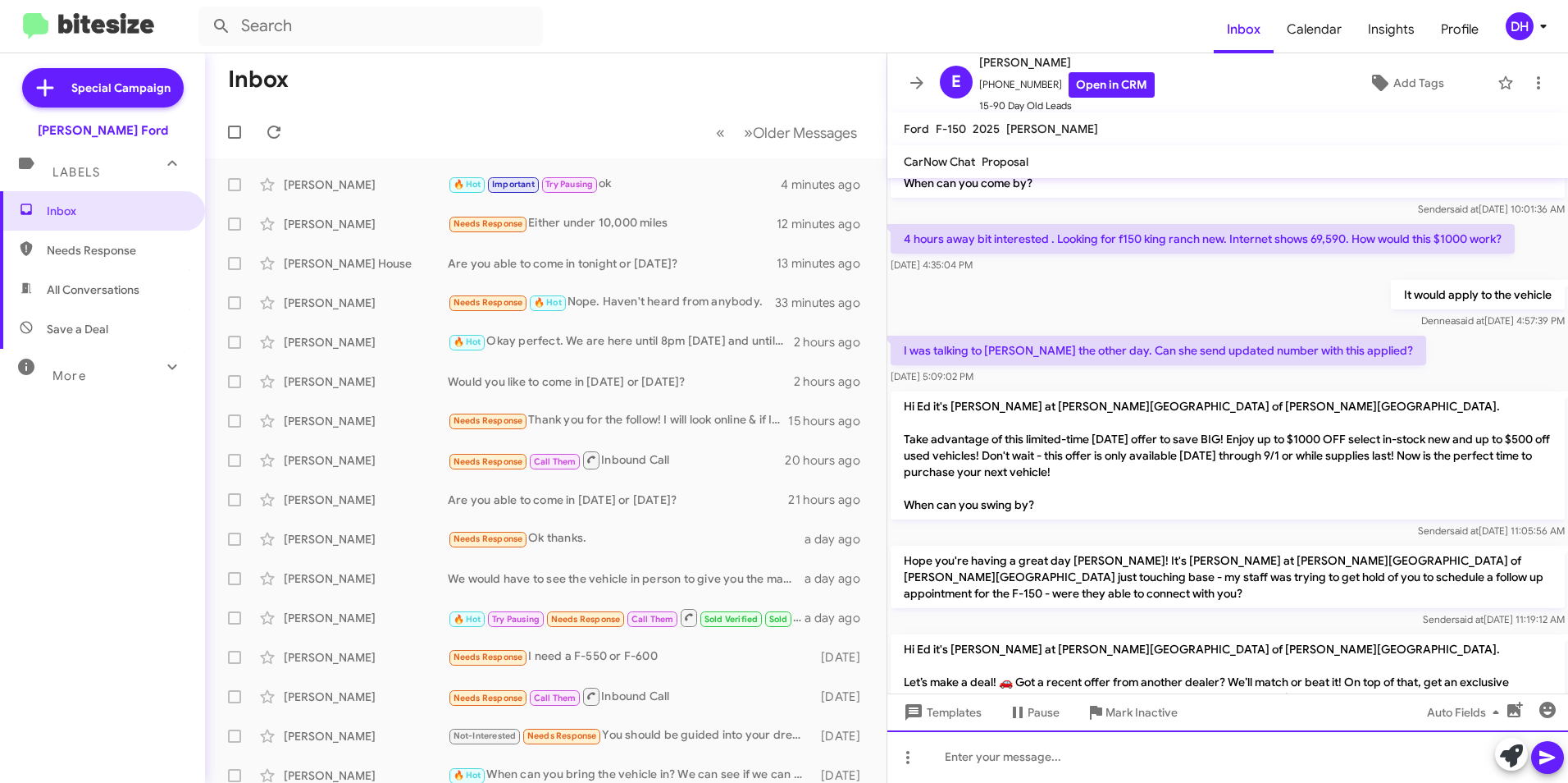
scroll to position [564, 0]
